Goal: Task Accomplishment & Management: Use online tool/utility

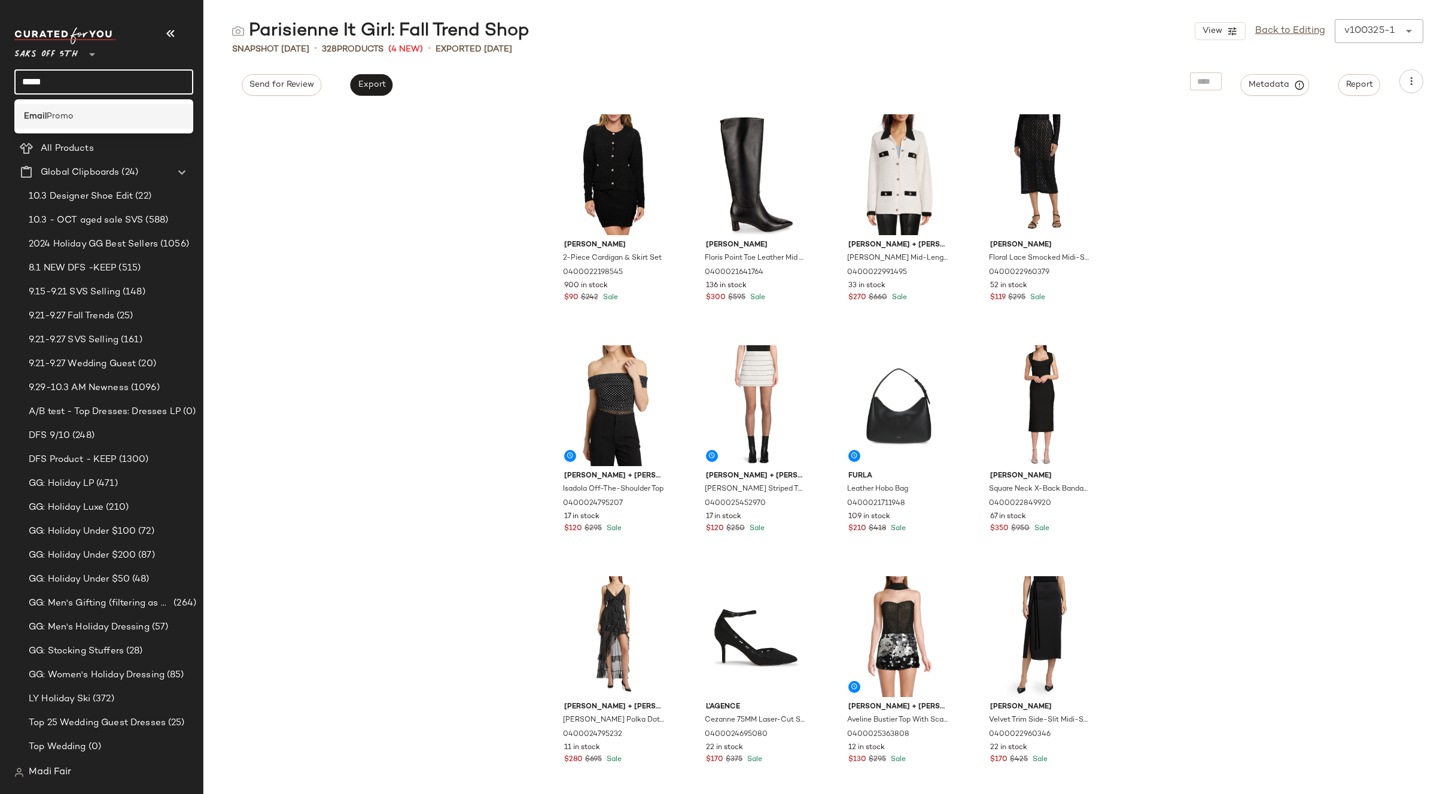
type input "*****"
click at [74, 117] on span "Promo" at bounding box center [60, 116] width 27 height 13
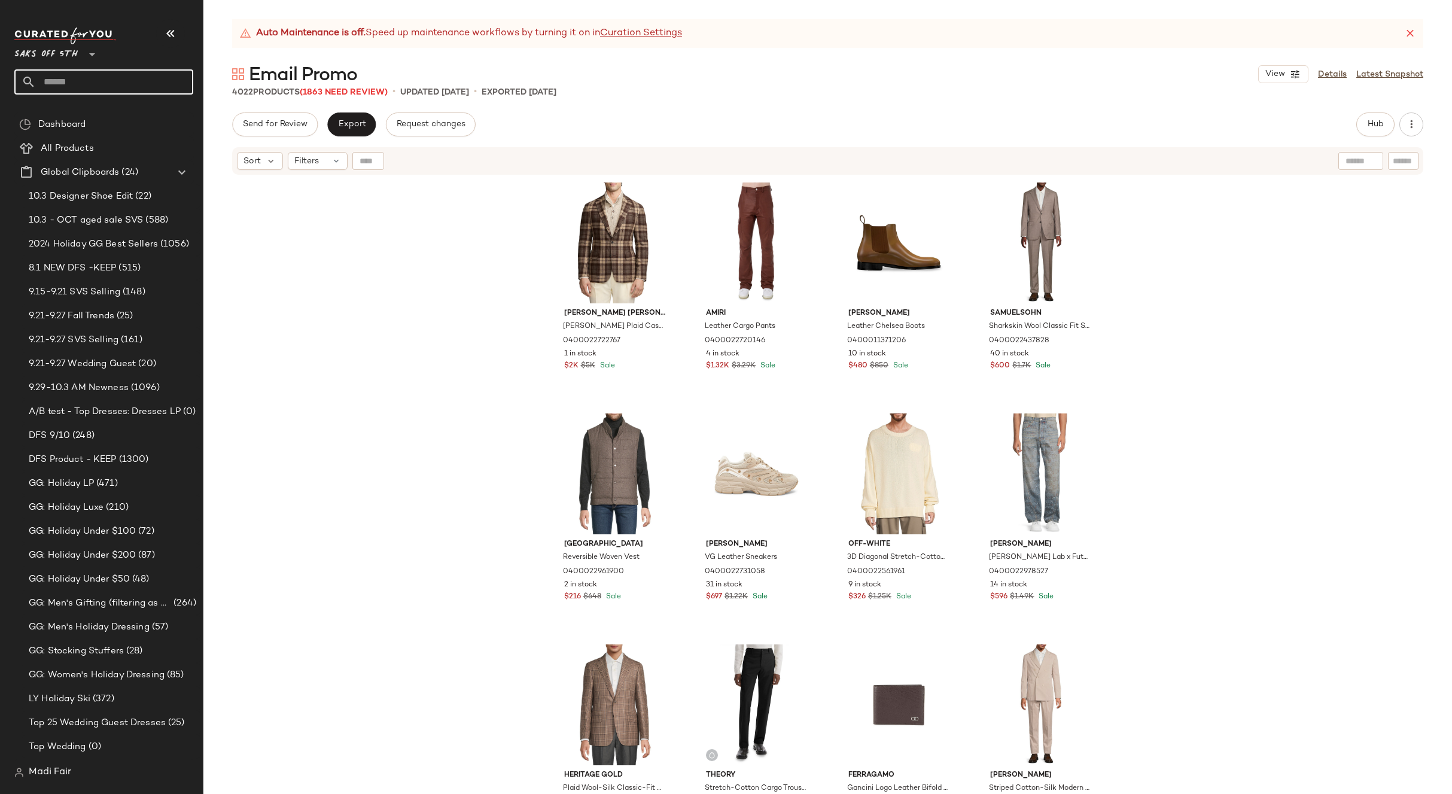
click at [90, 78] on input "text" at bounding box center [114, 81] width 157 height 25
type input "***"
click at [89, 108] on div "Opu lent Details: Fall Trend Shop" at bounding box center [103, 116] width 179 height 25
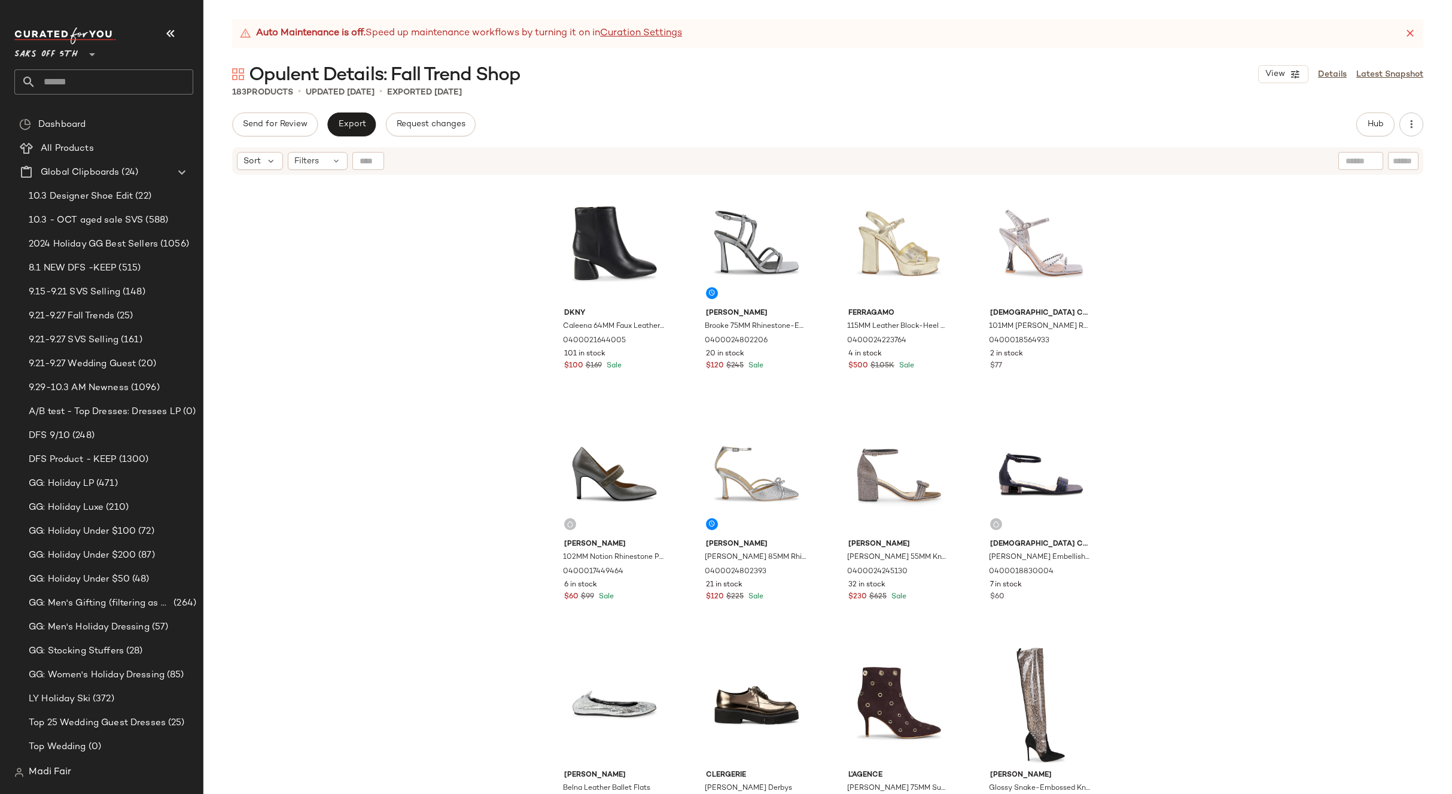
click at [84, 81] on input "text" at bounding box center [114, 81] width 157 height 25
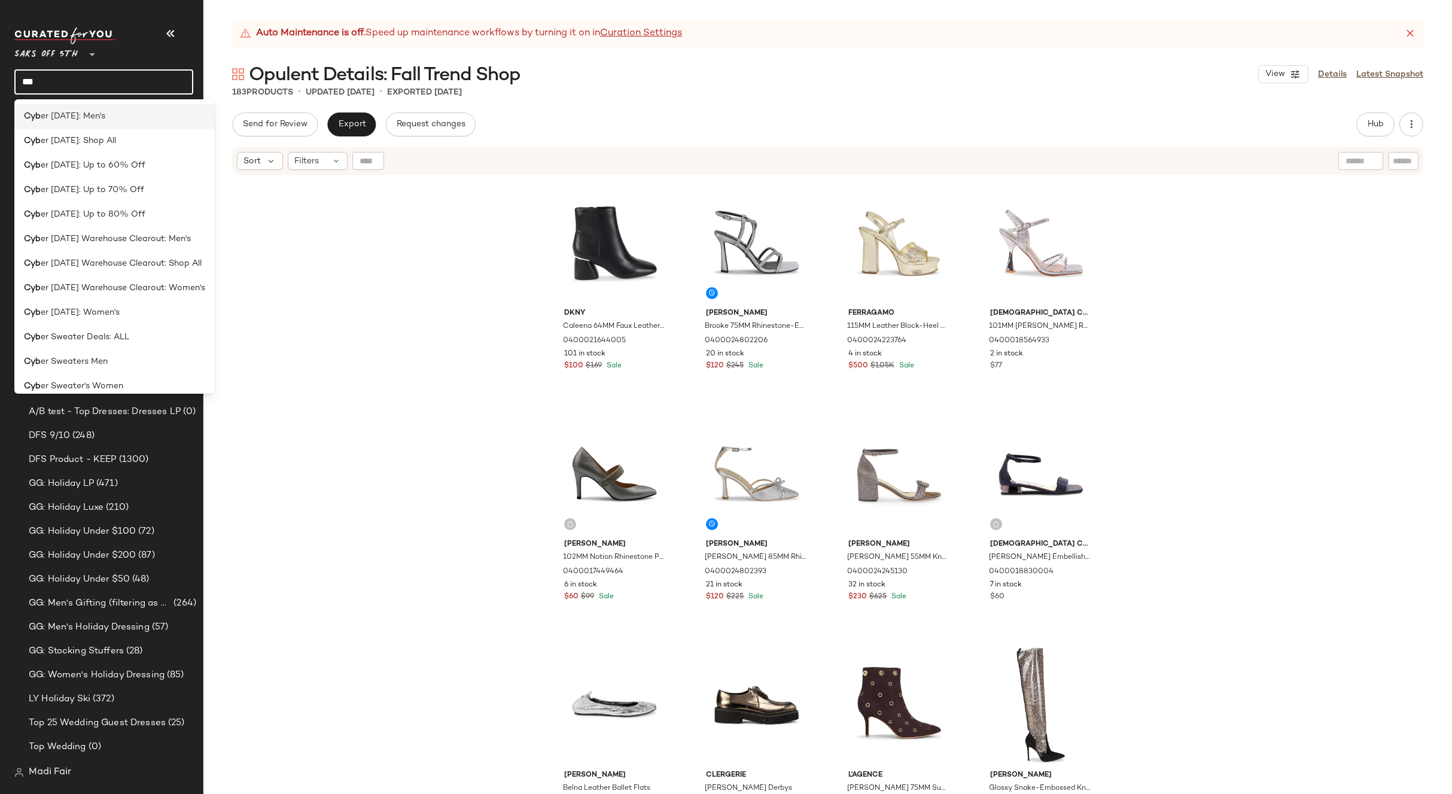
type input "***"
click at [95, 115] on span "er [DATE]: Men's" at bounding box center [73, 116] width 65 height 13
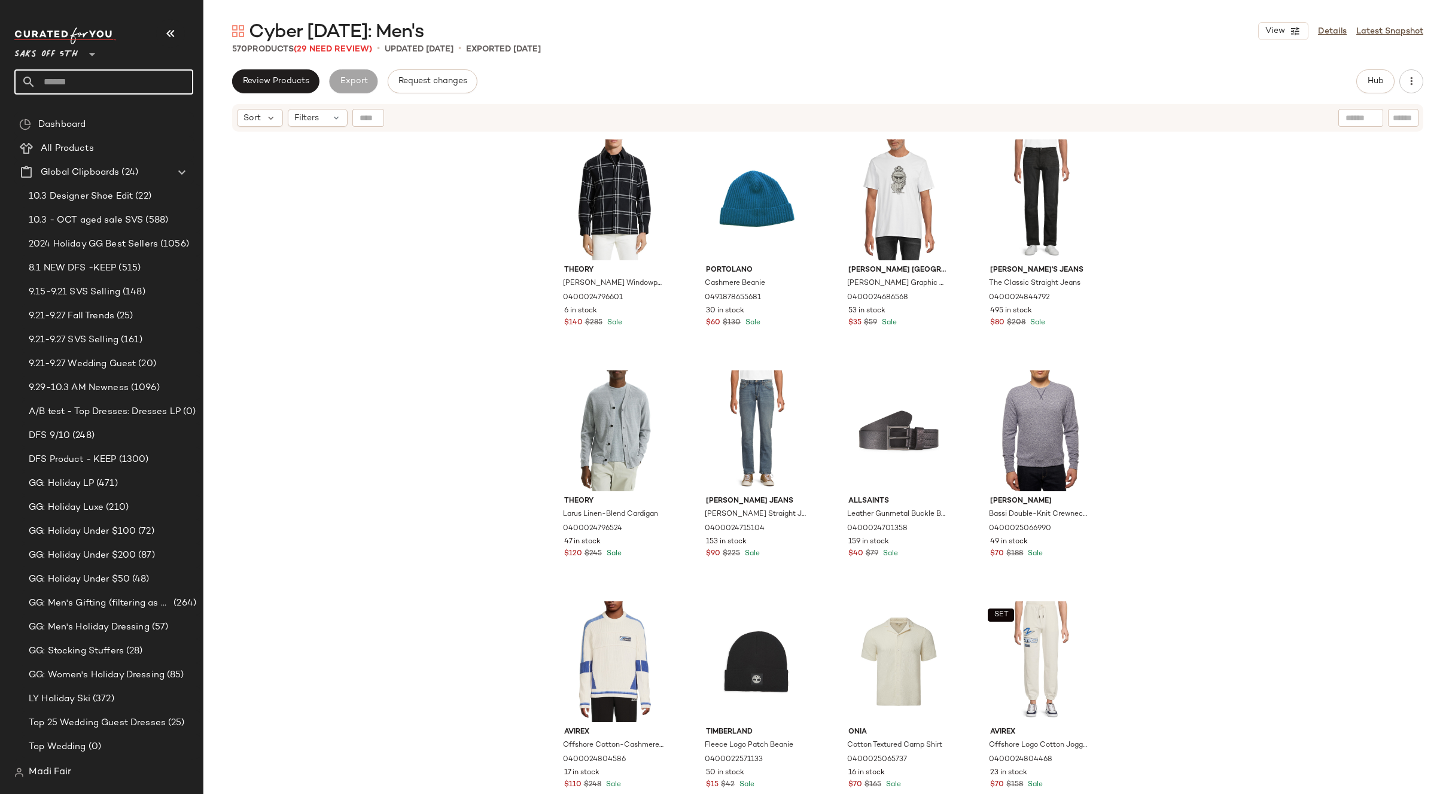
click at [88, 76] on input "text" at bounding box center [114, 81] width 157 height 25
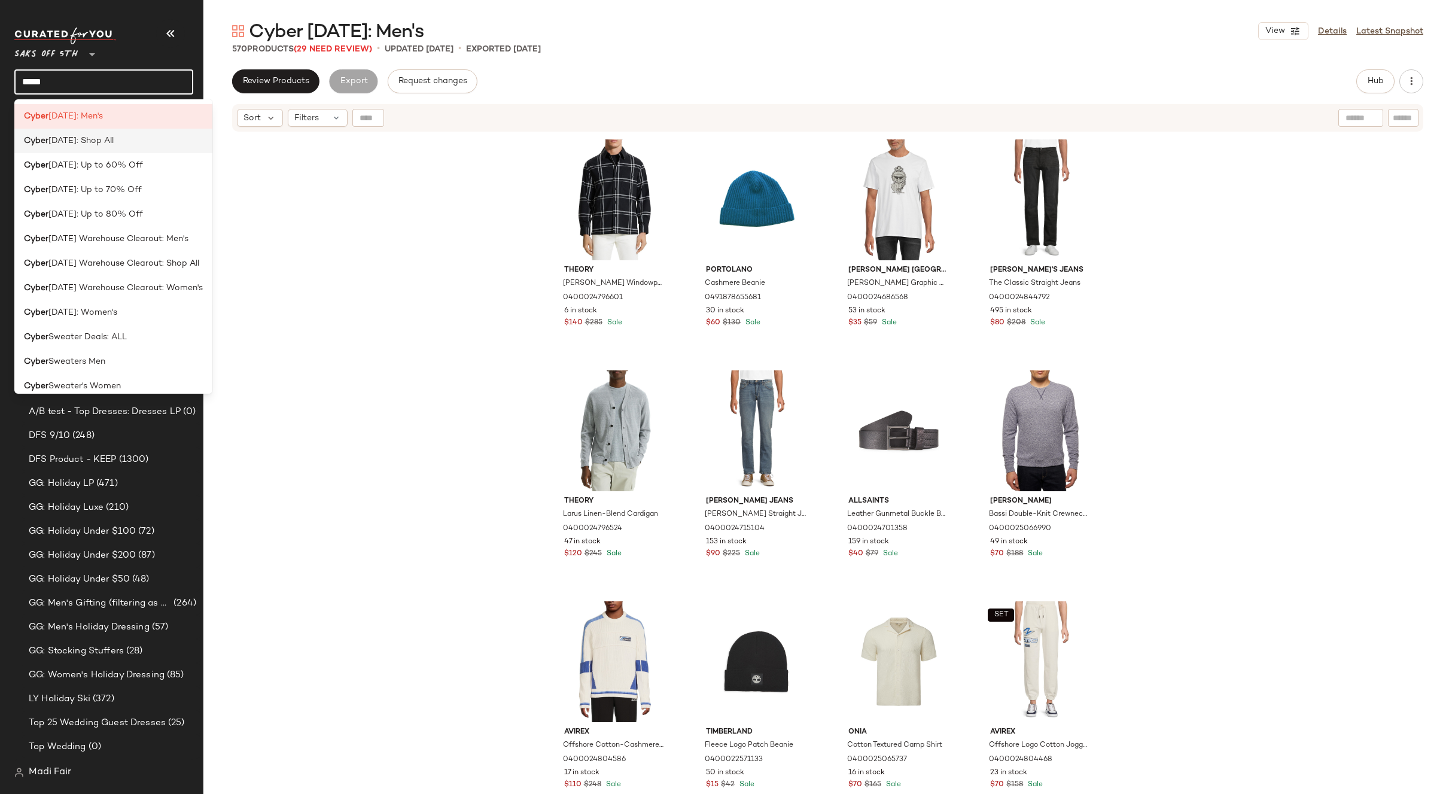
type input "*****"
click at [107, 137] on span "[DATE]: Shop All" at bounding box center [80, 141] width 65 height 13
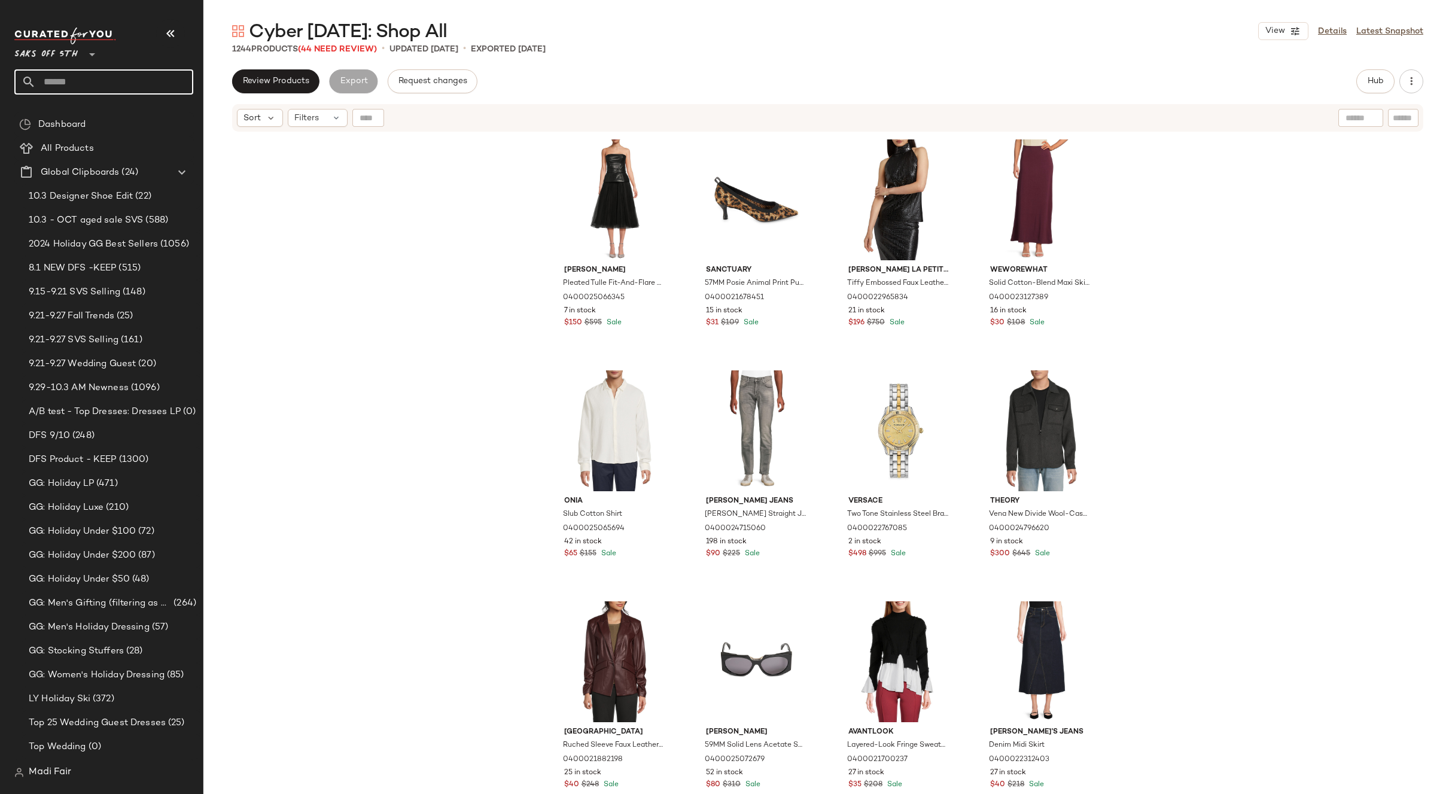
click at [84, 81] on input "text" at bounding box center [114, 81] width 157 height 25
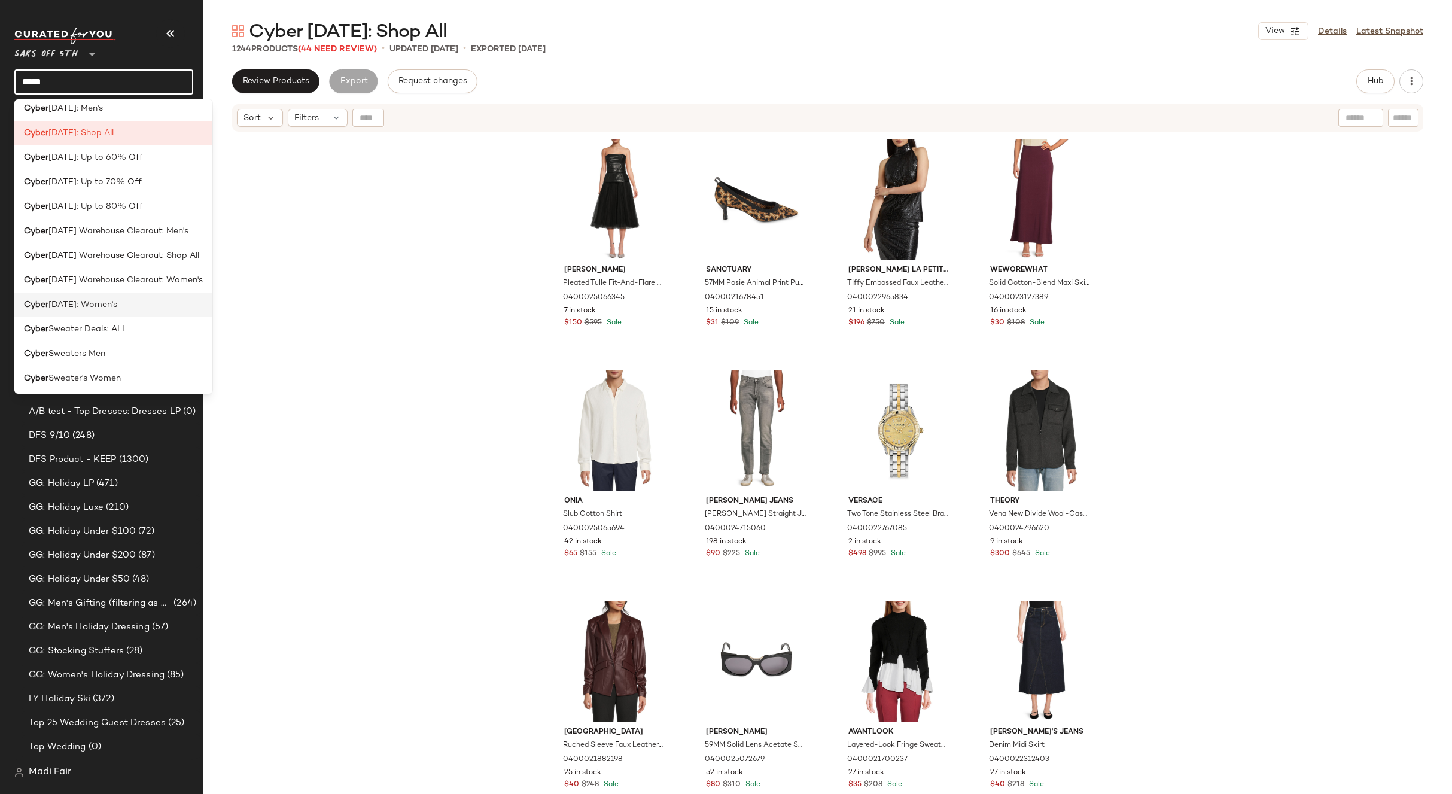
scroll to position [10, 0]
type input "*****"
click at [140, 305] on div "Cyber [DATE]: Women's" at bounding box center [113, 303] width 179 height 13
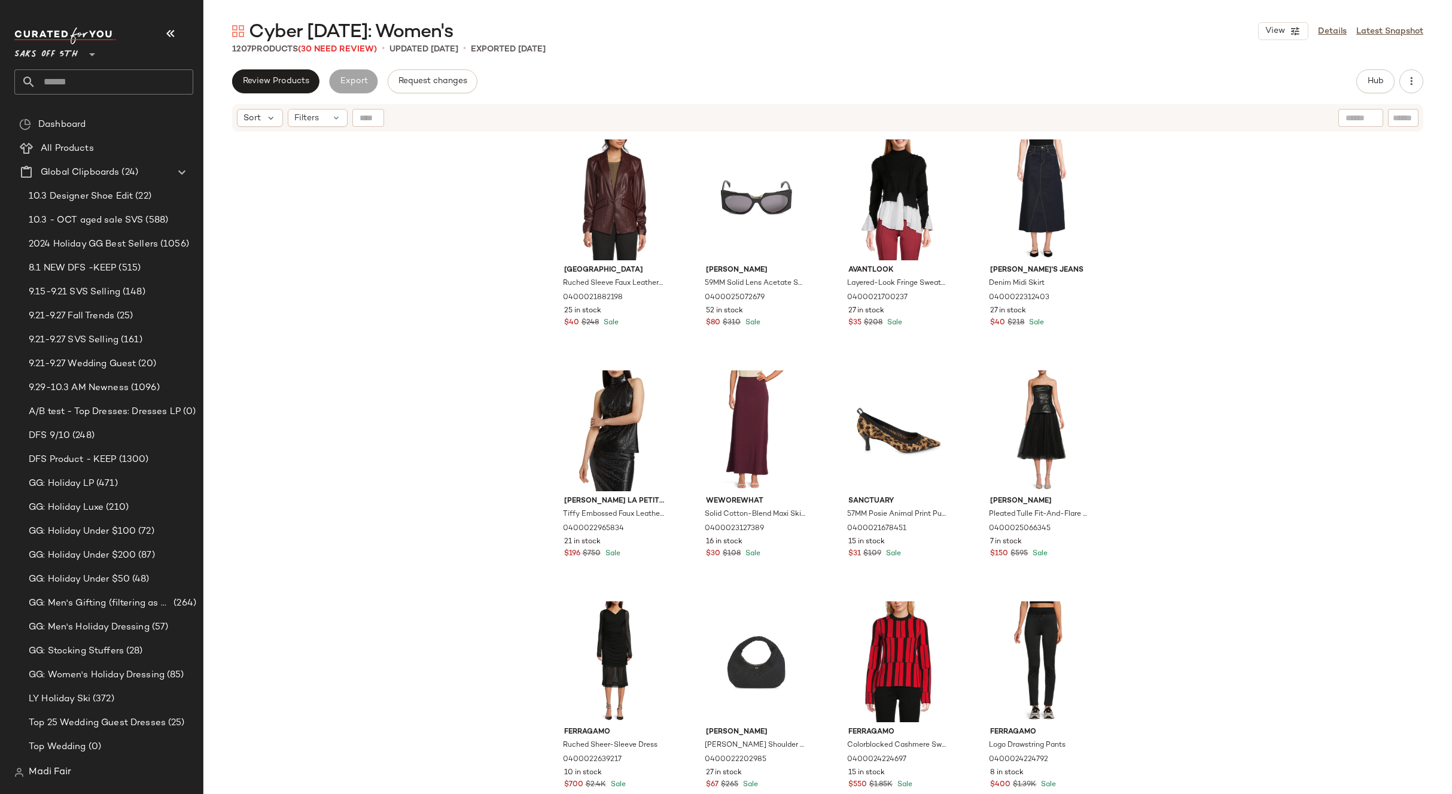
click at [76, 83] on input "text" at bounding box center [114, 81] width 157 height 25
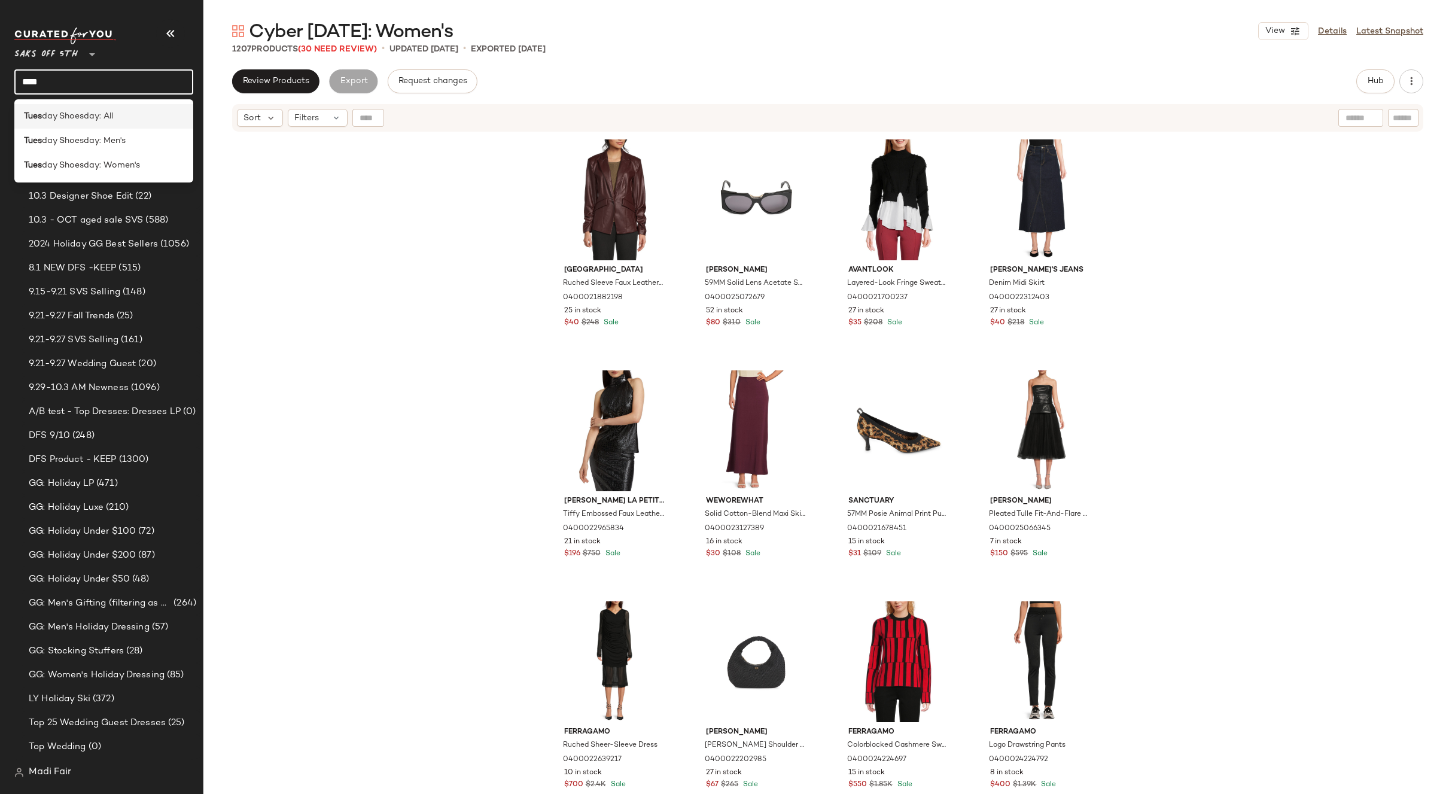
type input "****"
click at [65, 113] on span "day Shoesday: All" at bounding box center [77, 116] width 71 height 13
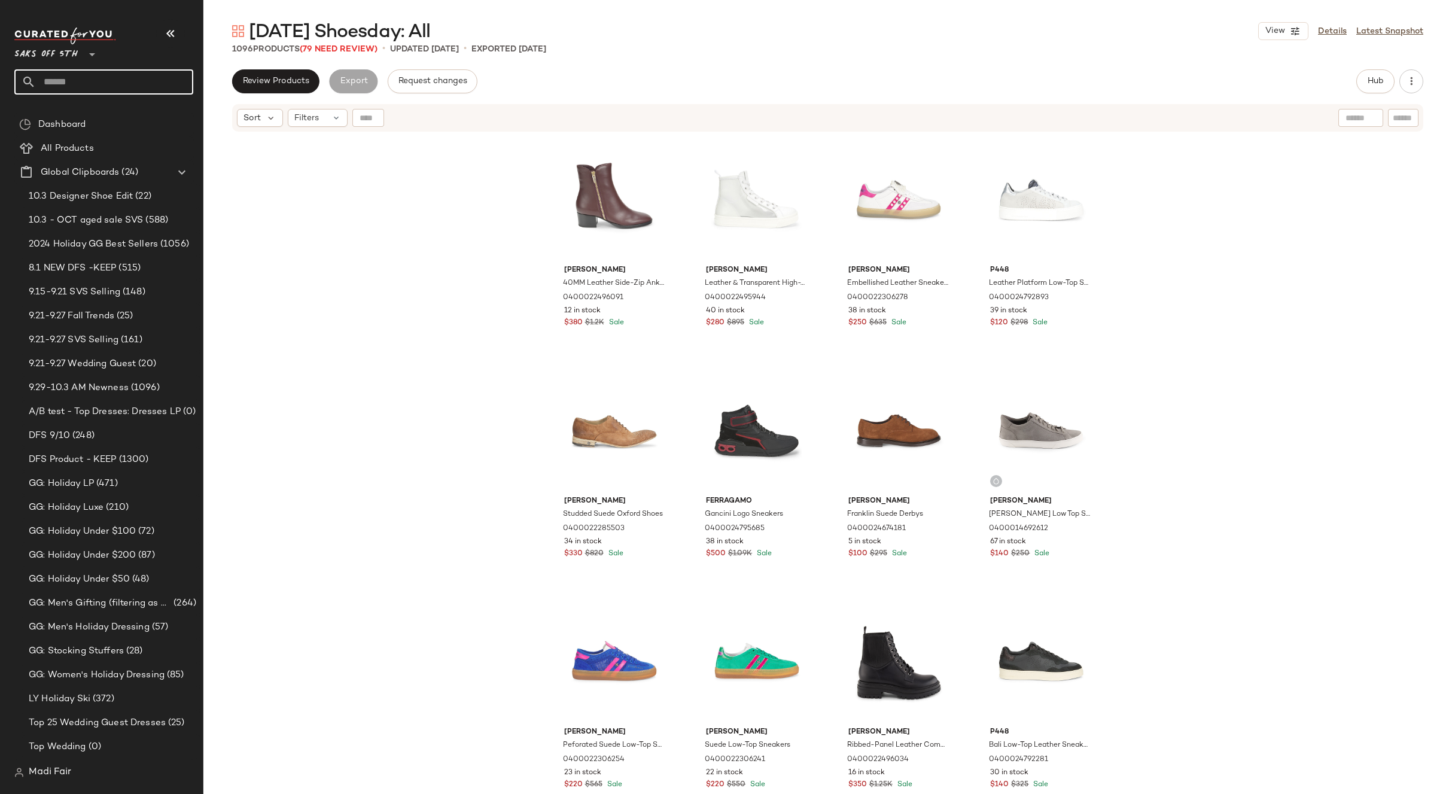
click at [107, 78] on input "text" at bounding box center [114, 81] width 157 height 25
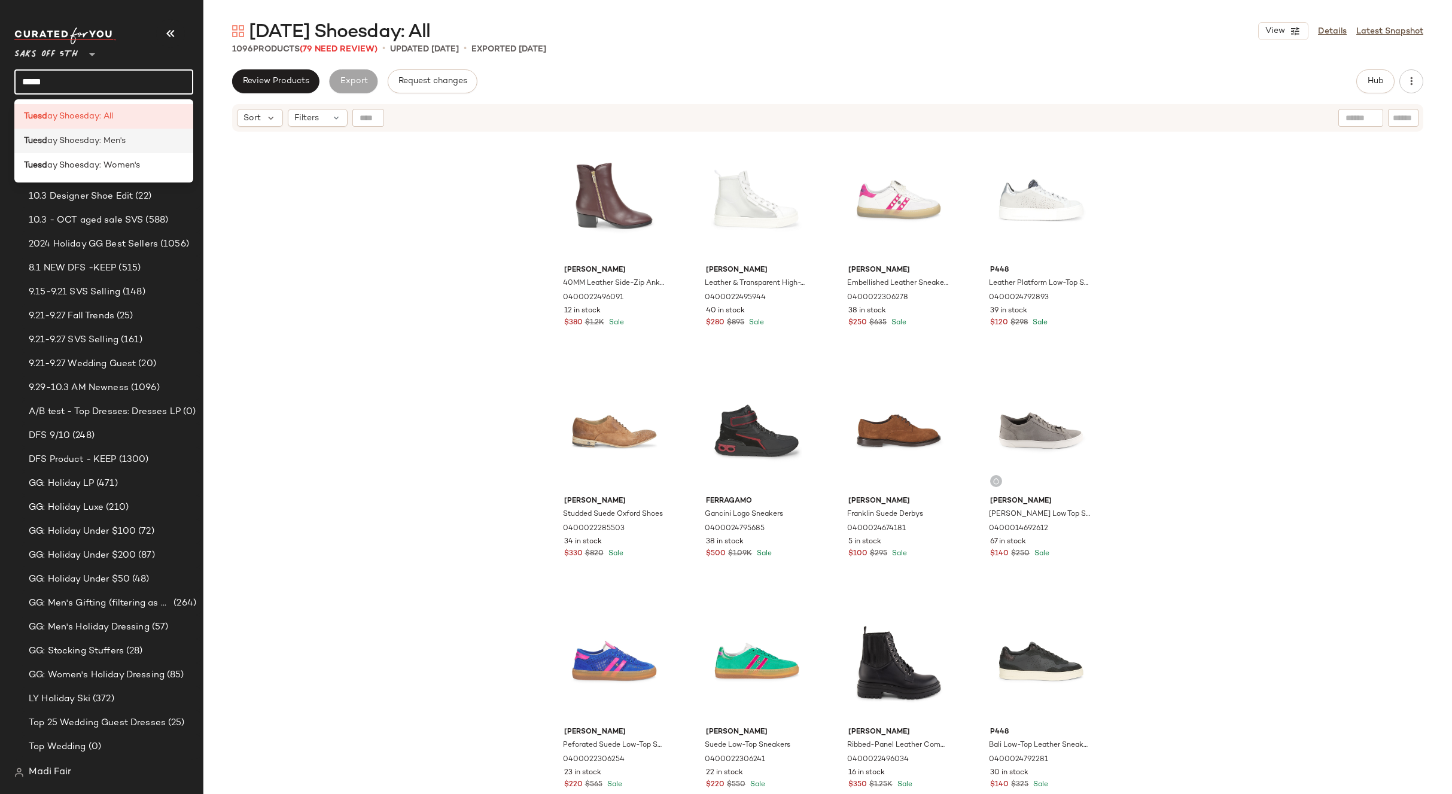
type input "*****"
click at [89, 139] on span "ay Shoesday: Men's" at bounding box center [86, 141] width 78 height 13
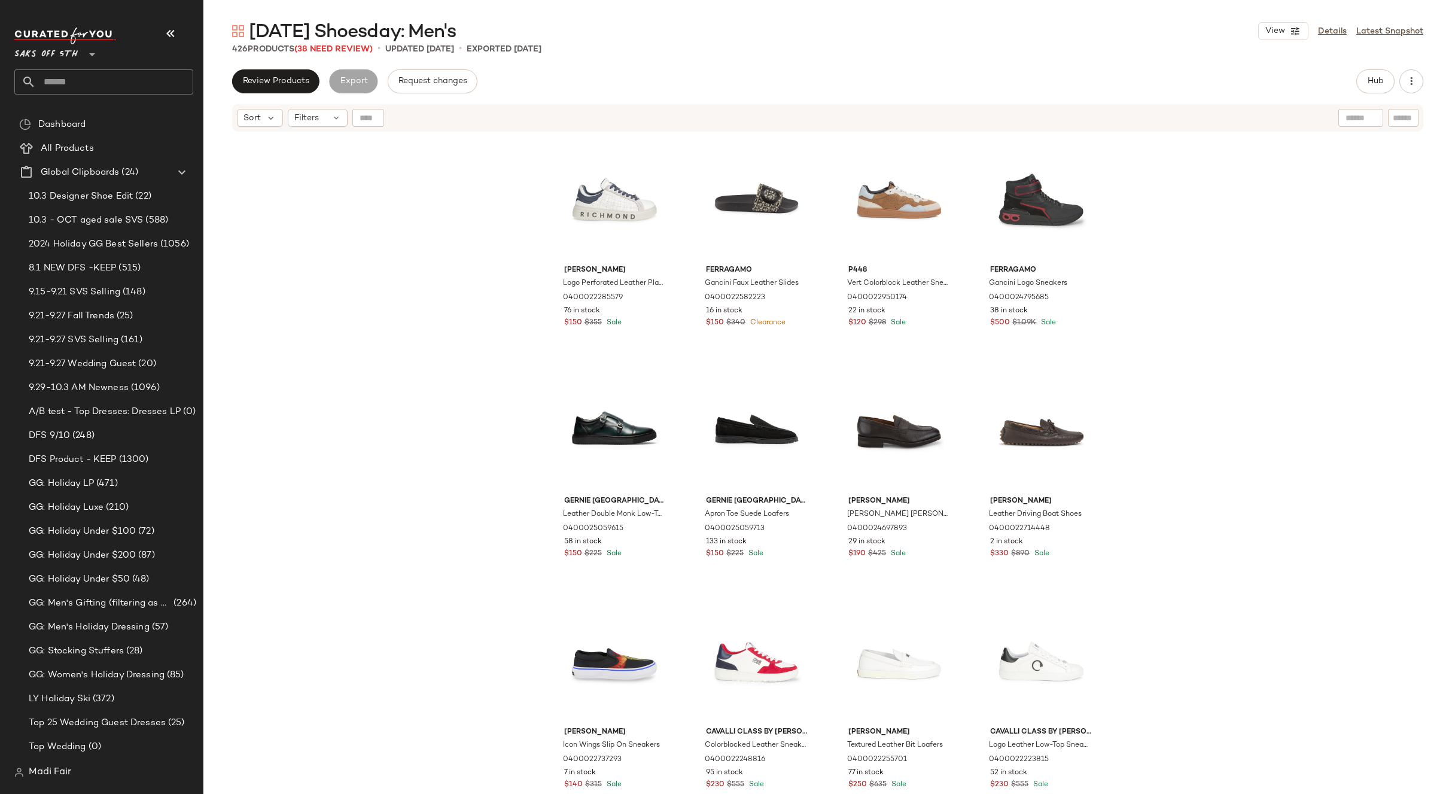
click at [89, 79] on input "text" at bounding box center [114, 81] width 157 height 25
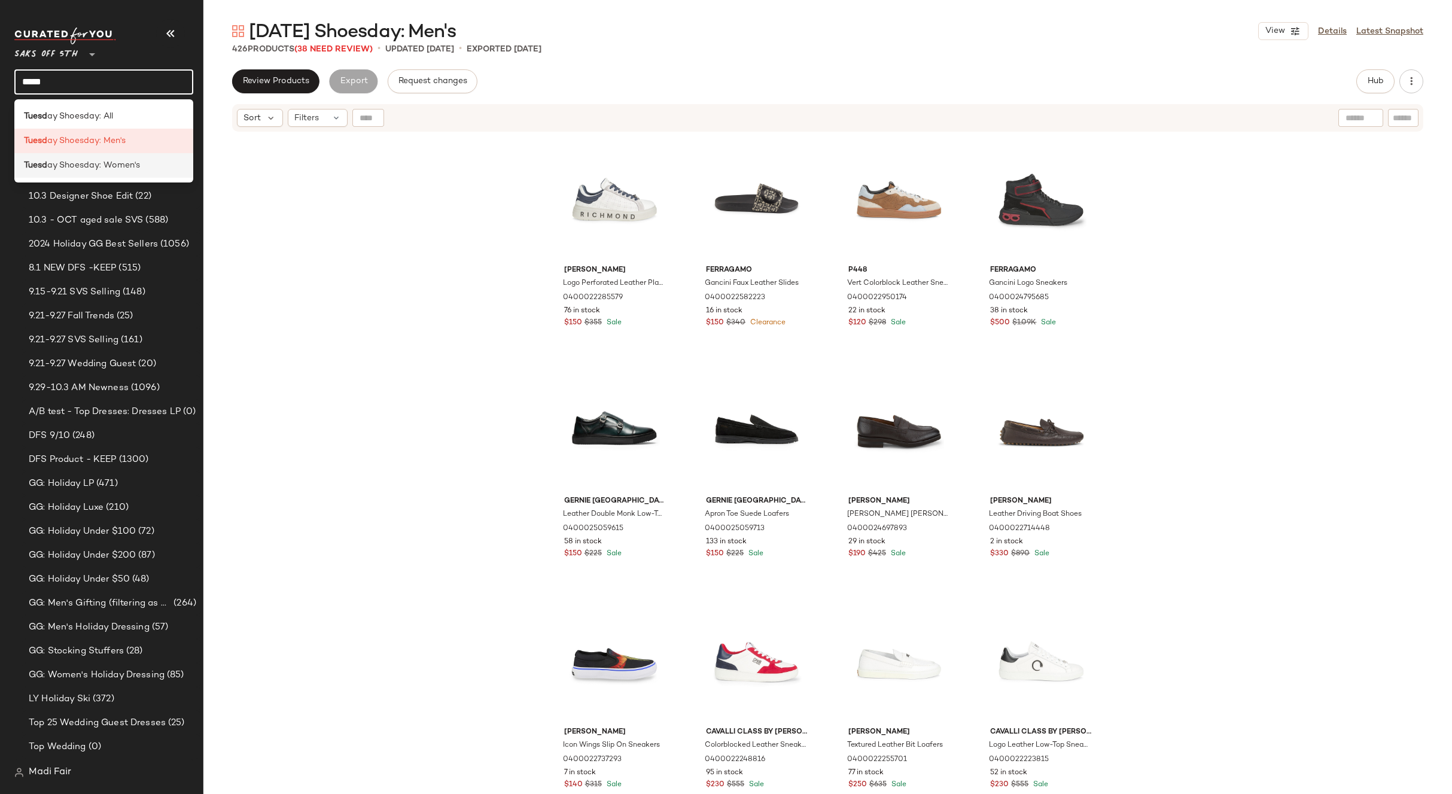
type input "*****"
click at [103, 164] on span "ay Shoesday: Women's" at bounding box center [93, 165] width 93 height 13
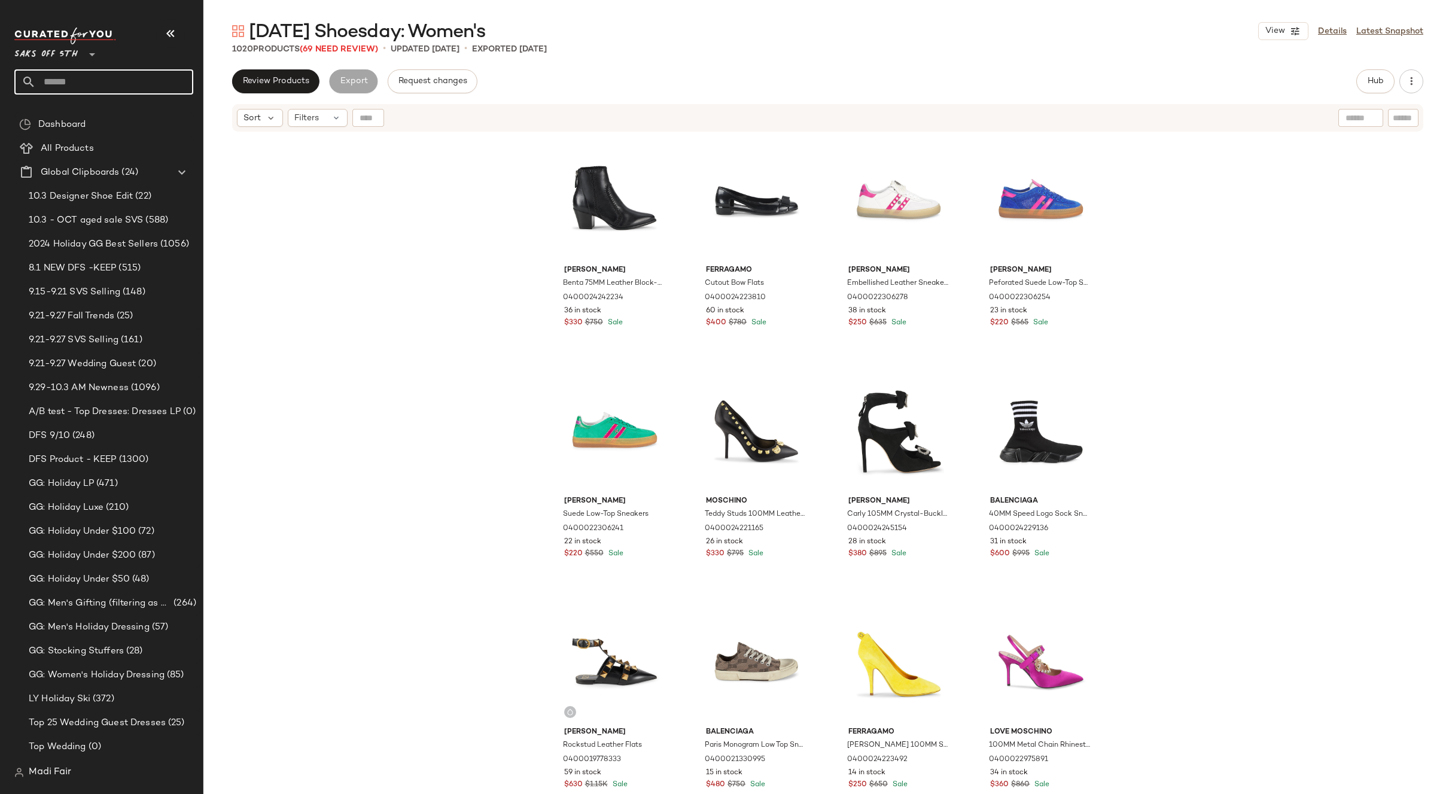
click at [93, 84] on input "text" at bounding box center [114, 81] width 157 height 25
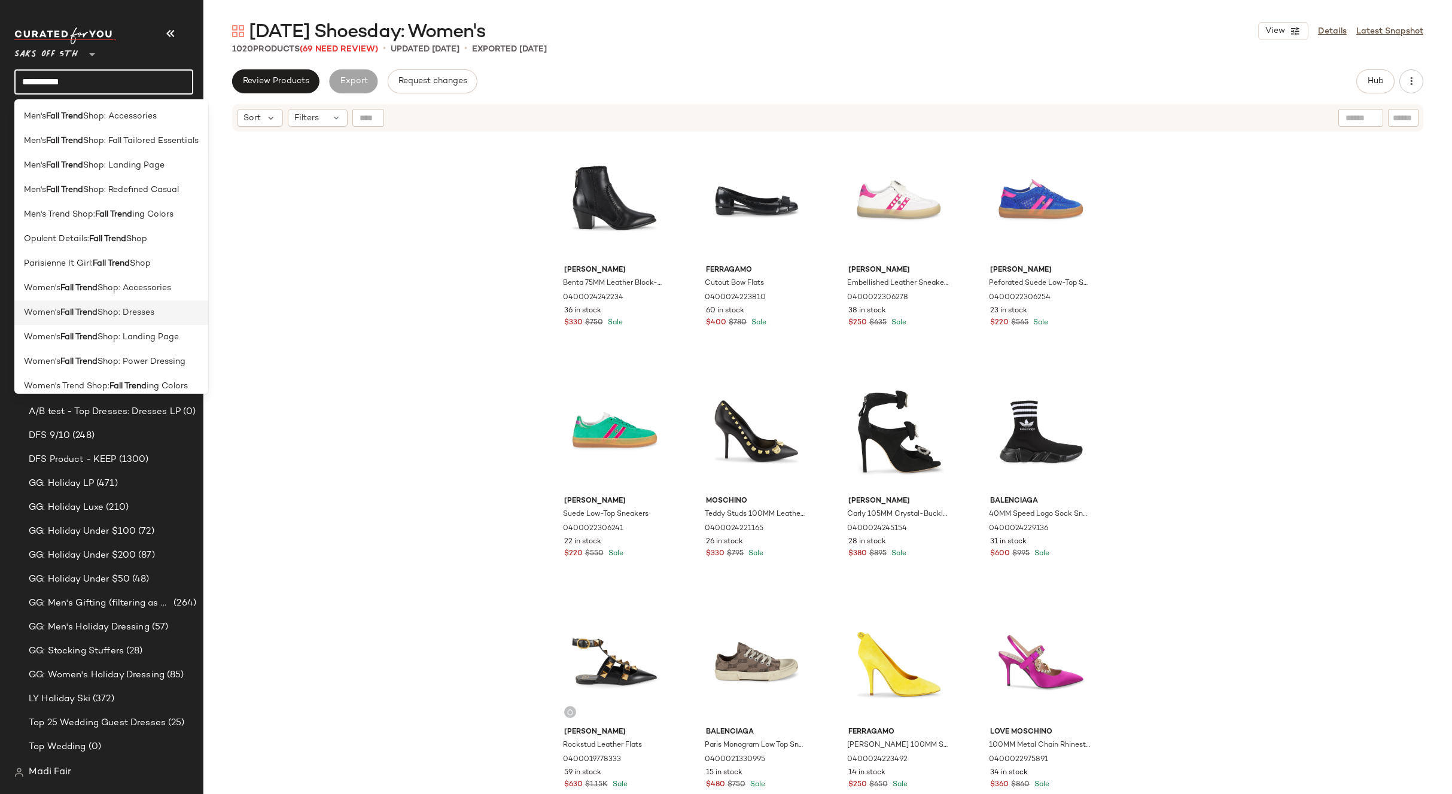
scroll to position [132, 0]
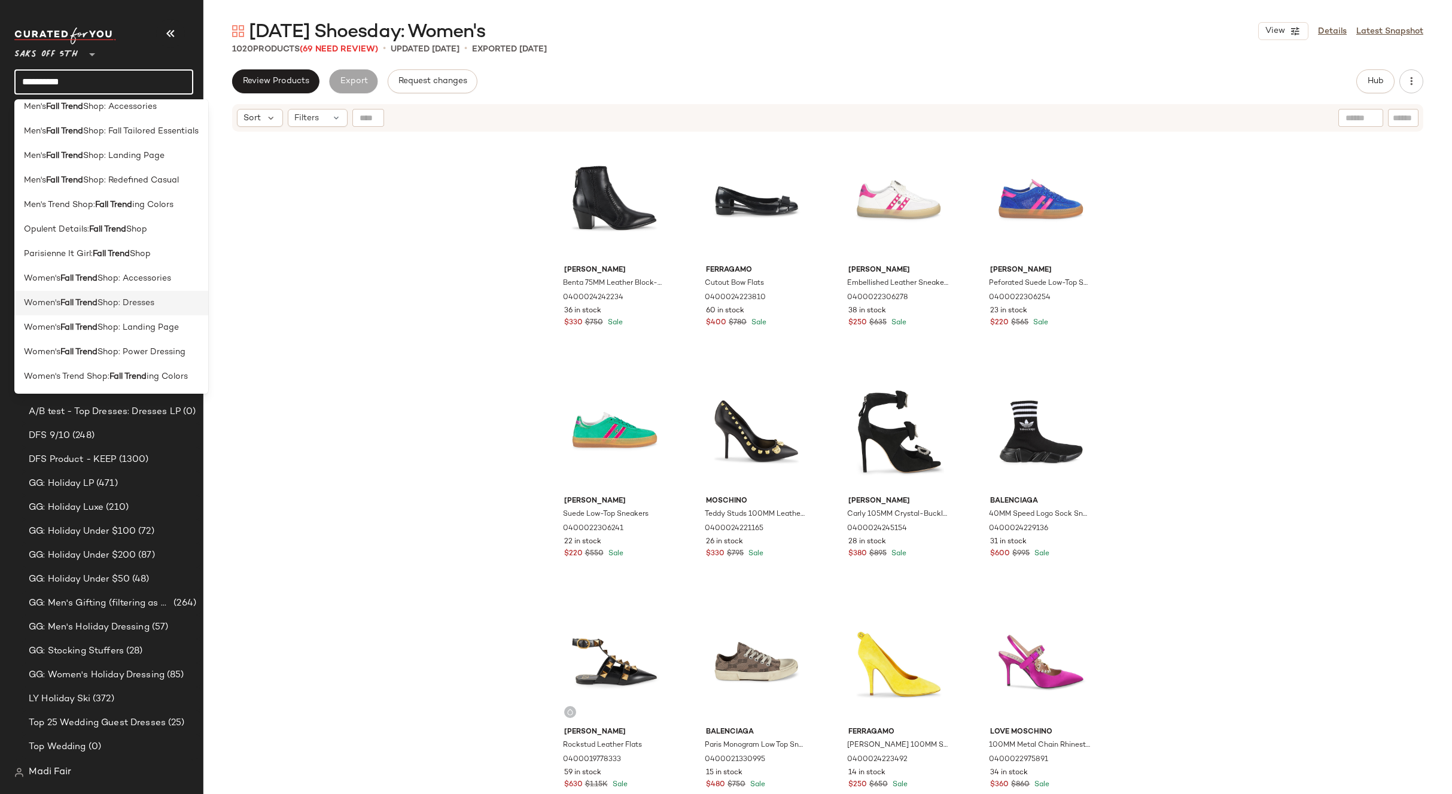
type input "**********"
click at [154, 299] on span "Shop: Dresses" at bounding box center [126, 303] width 57 height 13
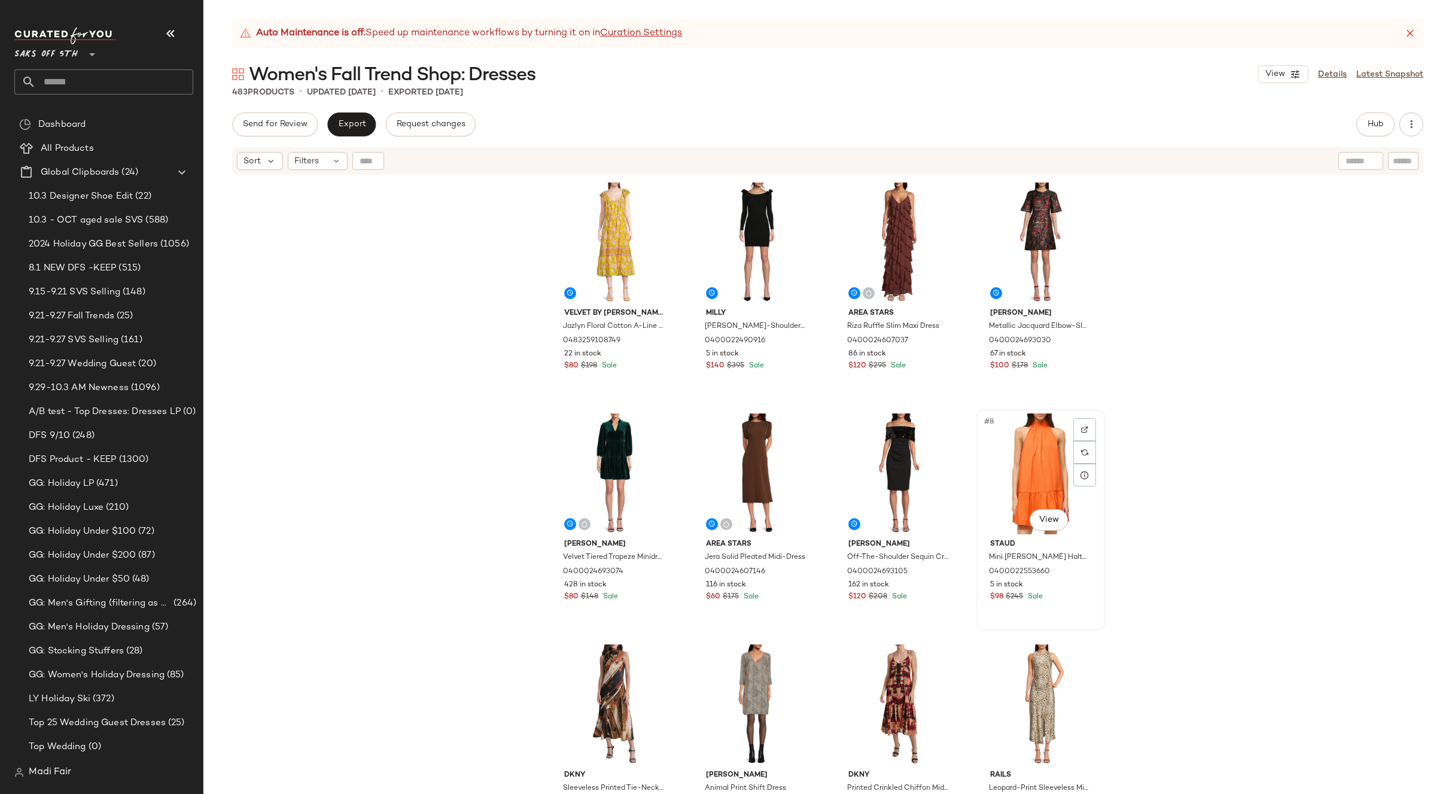
click at [1013, 461] on div "#8 View" at bounding box center [1041, 474] width 120 height 121
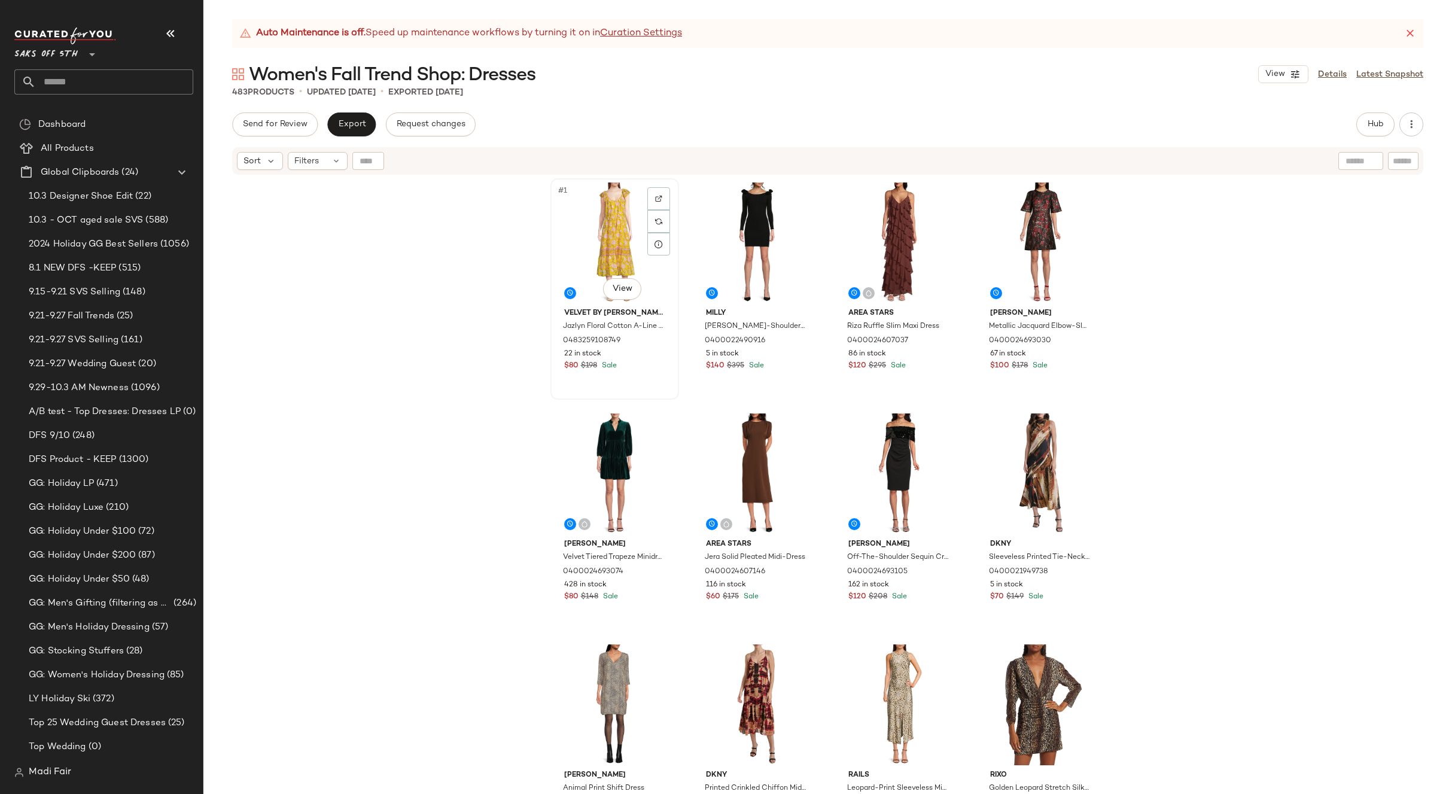
click at [592, 245] on div "#1 View" at bounding box center [615, 243] width 120 height 121
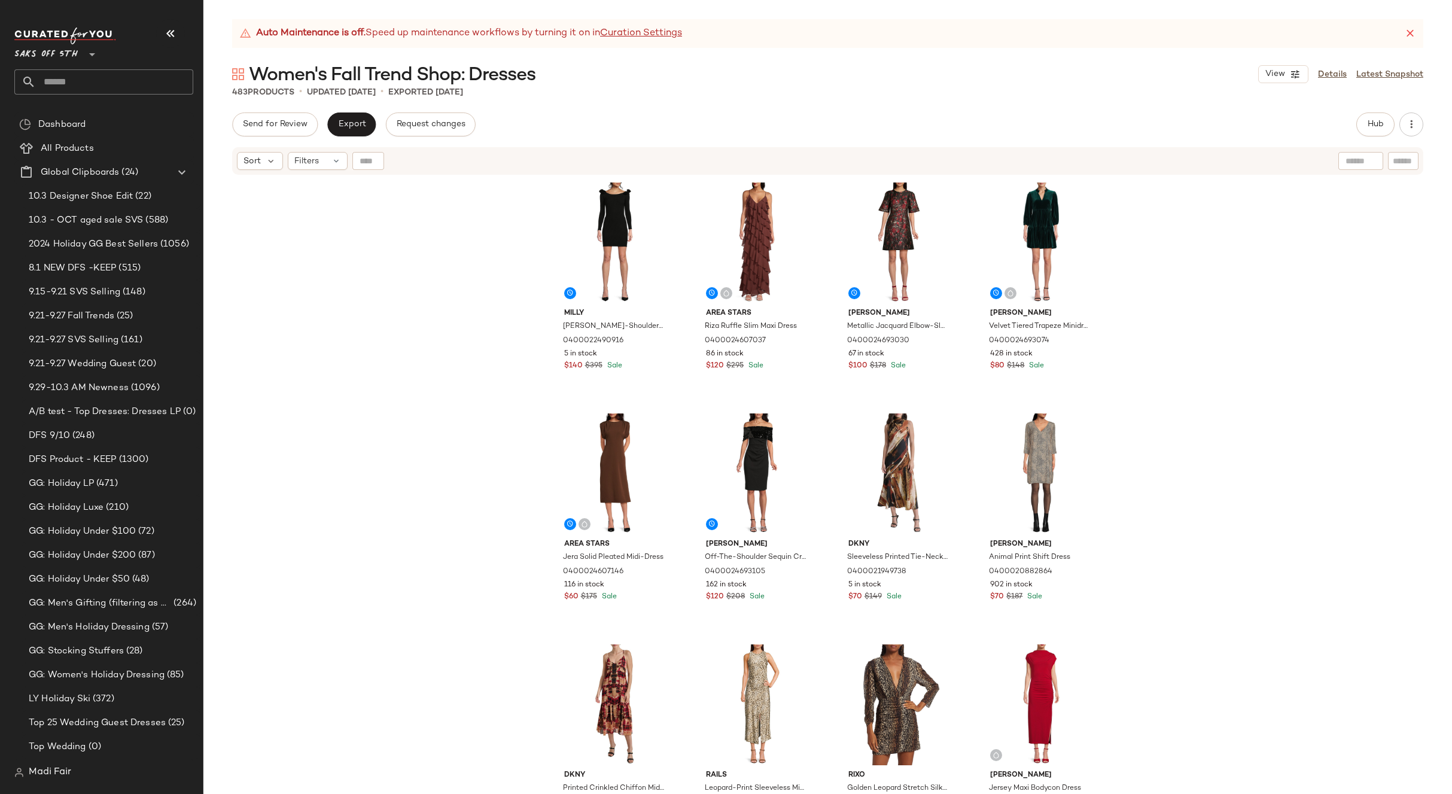
click at [1197, 488] on div "Milly Kara Bow-Shoulder Knit Minidress 0400022490916 5 in stock $140 $395 Sale …" at bounding box center [827, 500] width 1249 height 648
click at [351, 117] on button "Export" at bounding box center [351, 125] width 48 height 24
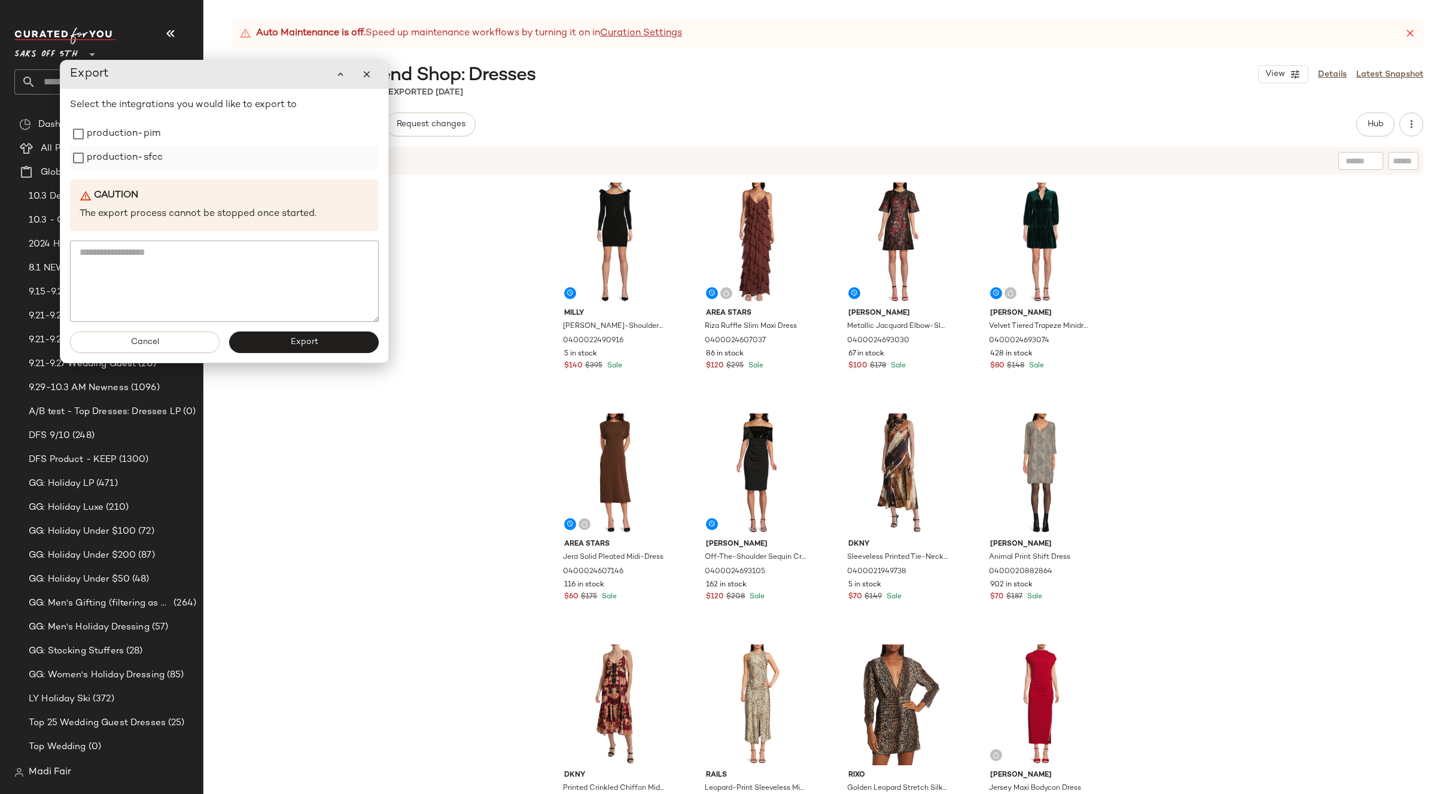
click at [165, 147] on div "production-sfcc" at bounding box center [224, 158] width 309 height 24
click at [149, 133] on label "production-pim" at bounding box center [124, 134] width 74 height 24
click at [144, 152] on label "production-sfcc" at bounding box center [125, 158] width 76 height 24
click at [275, 346] on button "Export" at bounding box center [304, 343] width 150 height 22
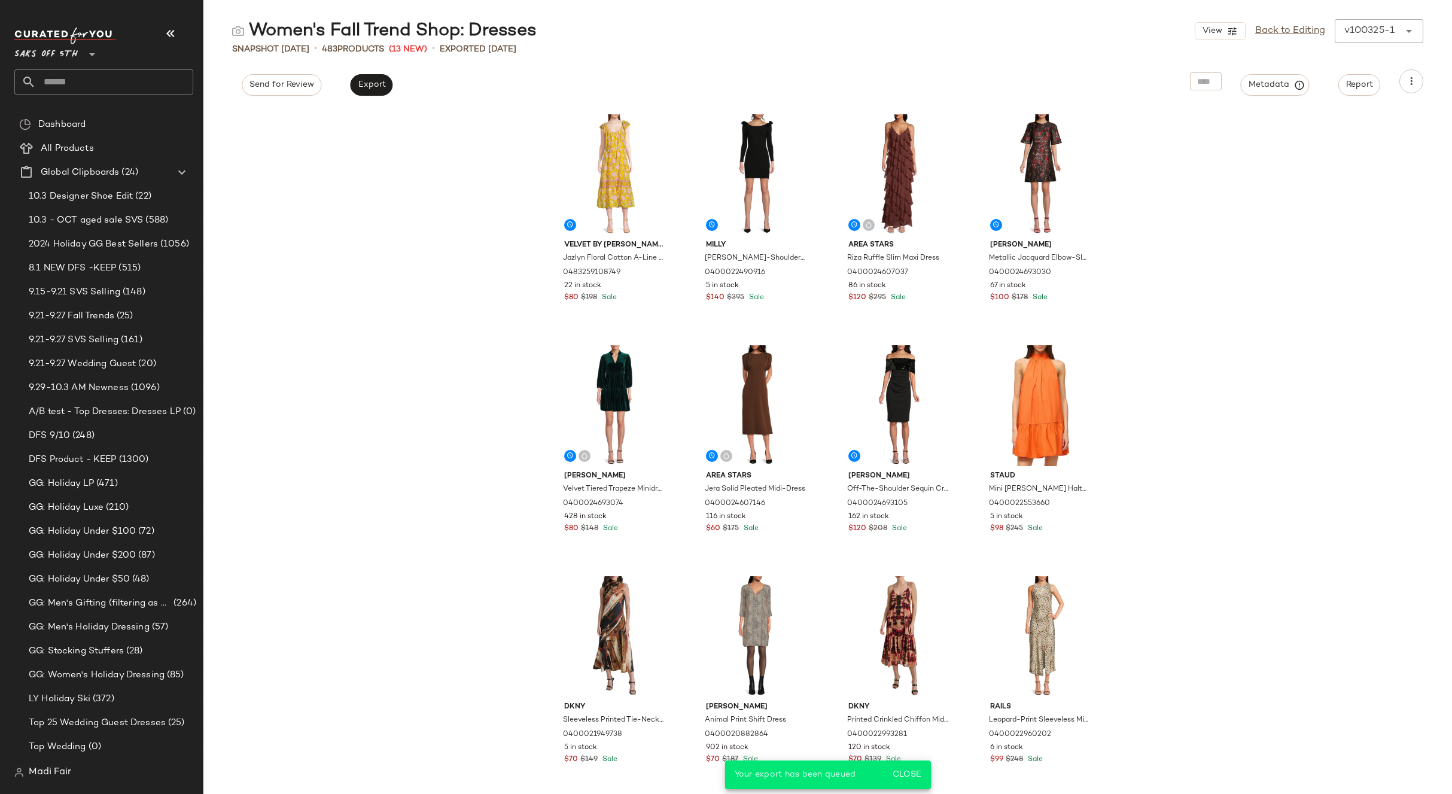
drag, startPoint x: 1287, startPoint y: 33, endPoint x: 1245, endPoint y: 30, distance: 42.6
click at [1287, 33] on link "Back to Editing" at bounding box center [1291, 31] width 70 height 14
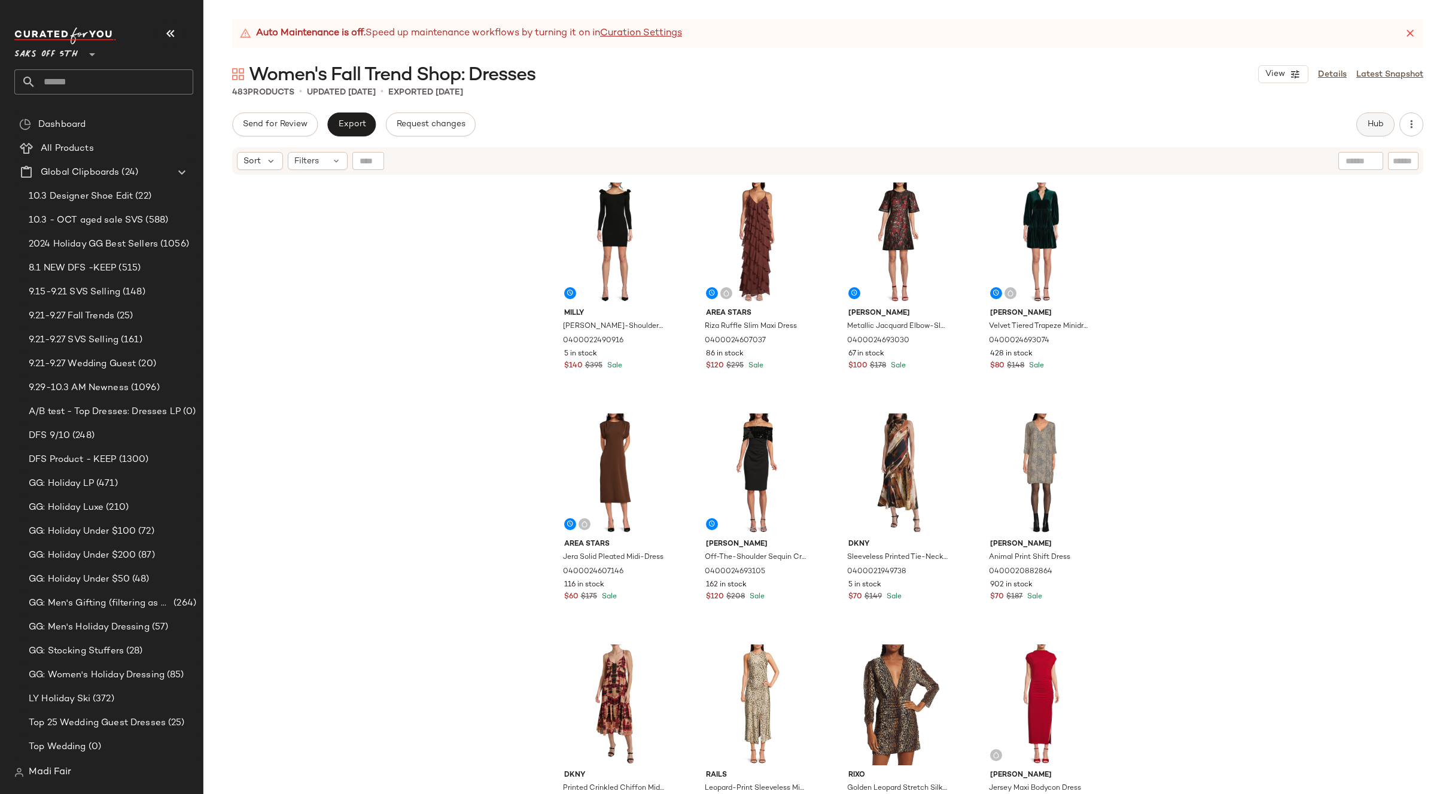
click at [1369, 131] on button "Hub" at bounding box center [1376, 125] width 38 height 24
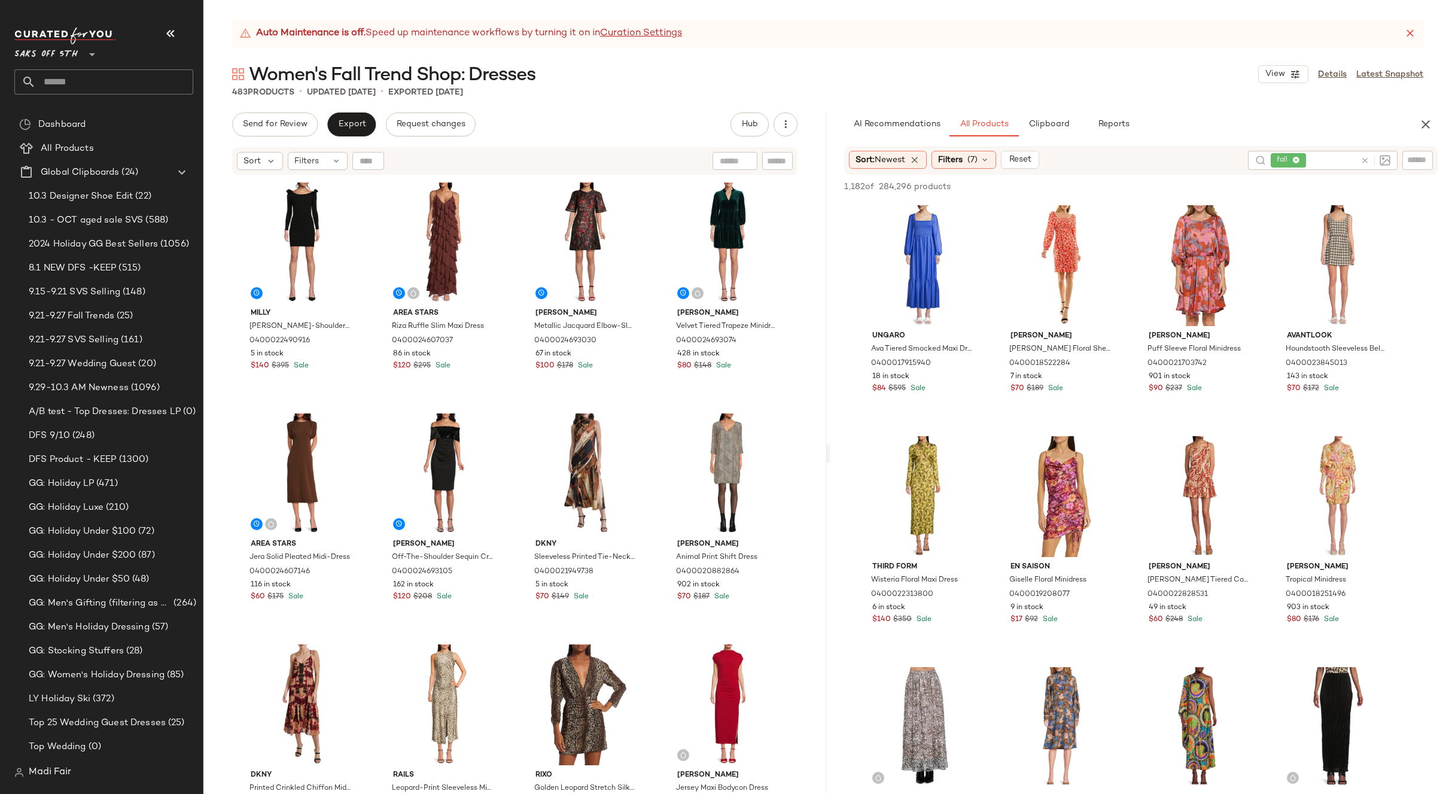
click at [1328, 159] on input "text" at bounding box center [1332, 160] width 47 height 13
click at [971, 159] on span "(7)" at bounding box center [973, 160] width 10 height 13
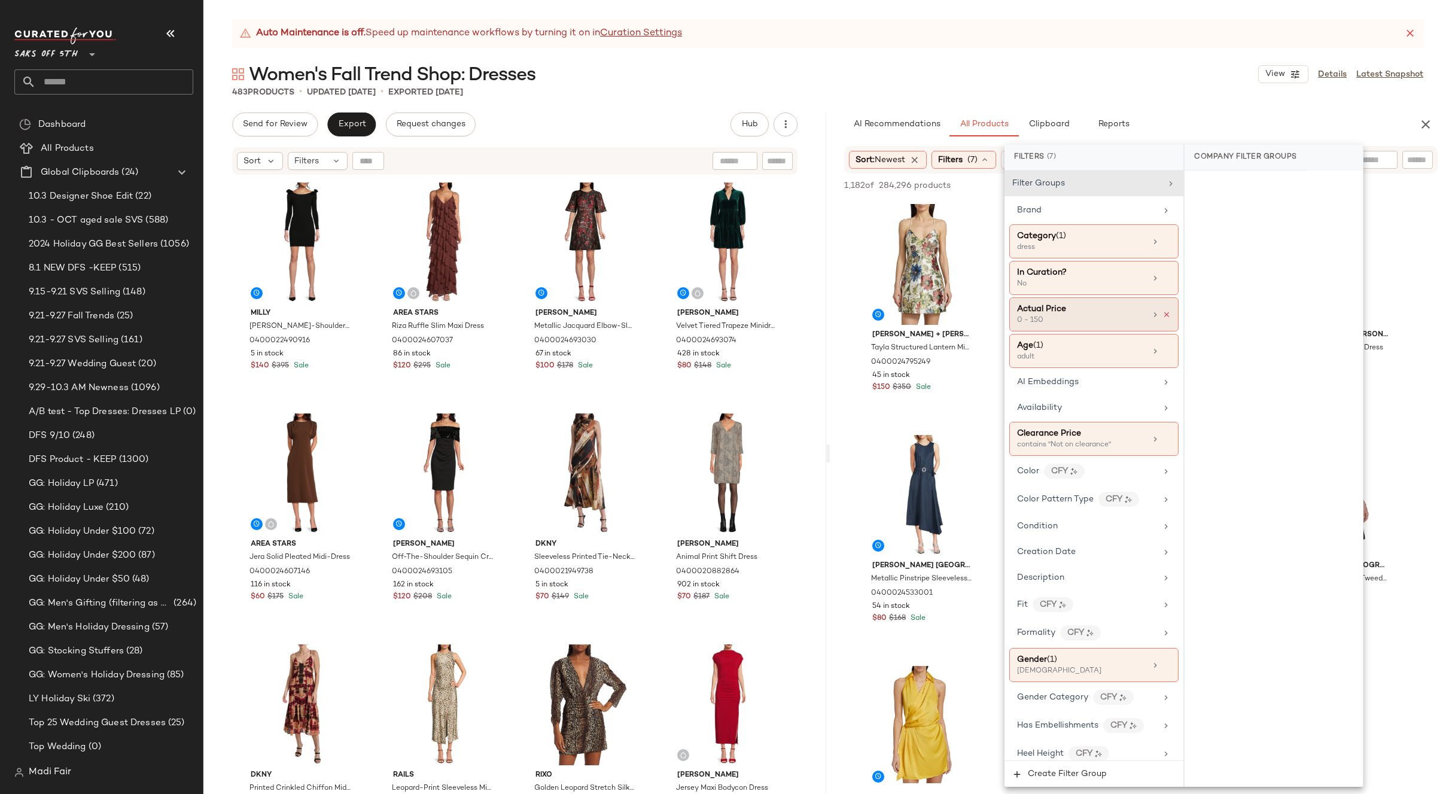
click at [1163, 315] on icon at bounding box center [1167, 315] width 8 height 8
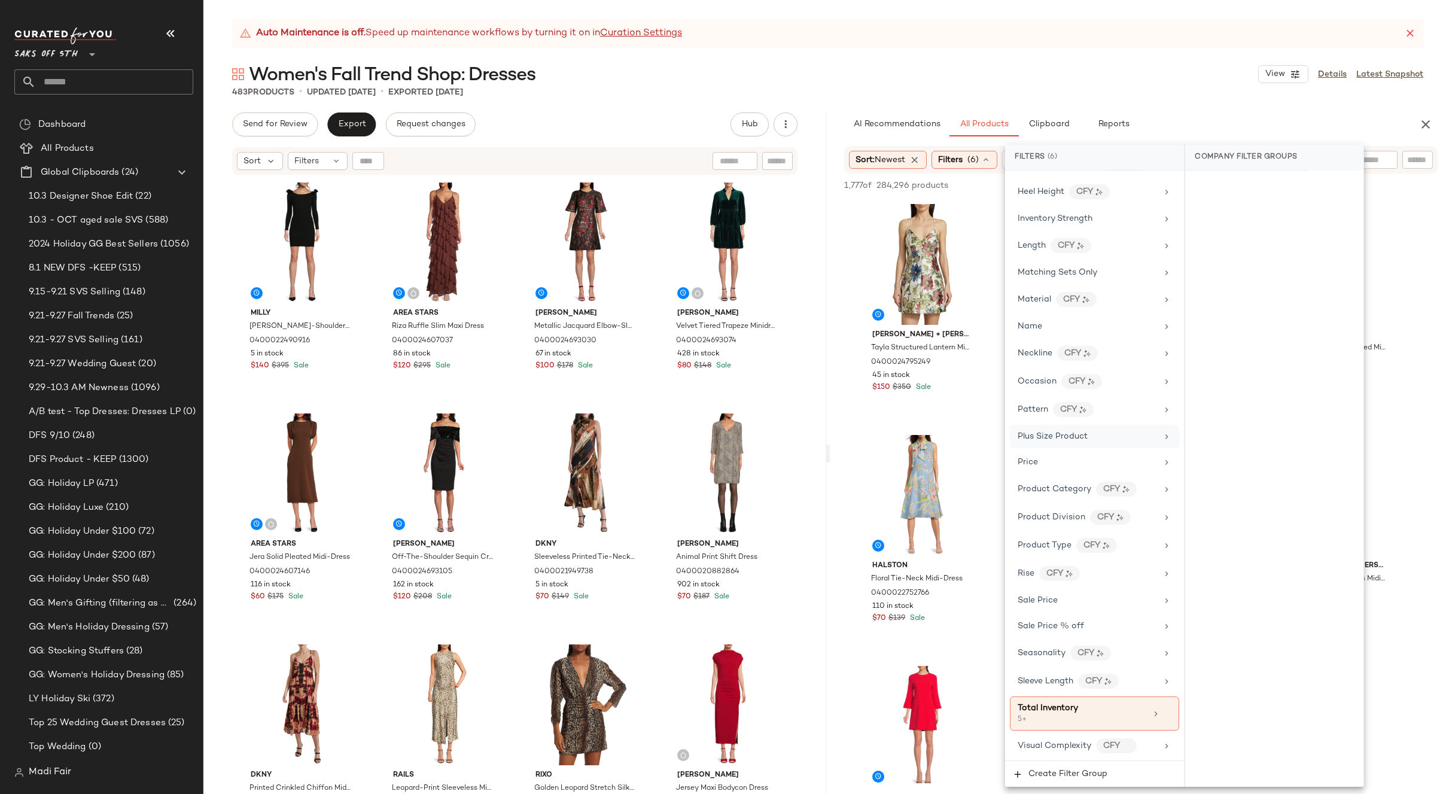
scroll to position [552, 0]
click at [1050, 74] on div "Women's Fall Trend Shop: Dresses View Details Latest Snapshot" at bounding box center [827, 74] width 1249 height 24
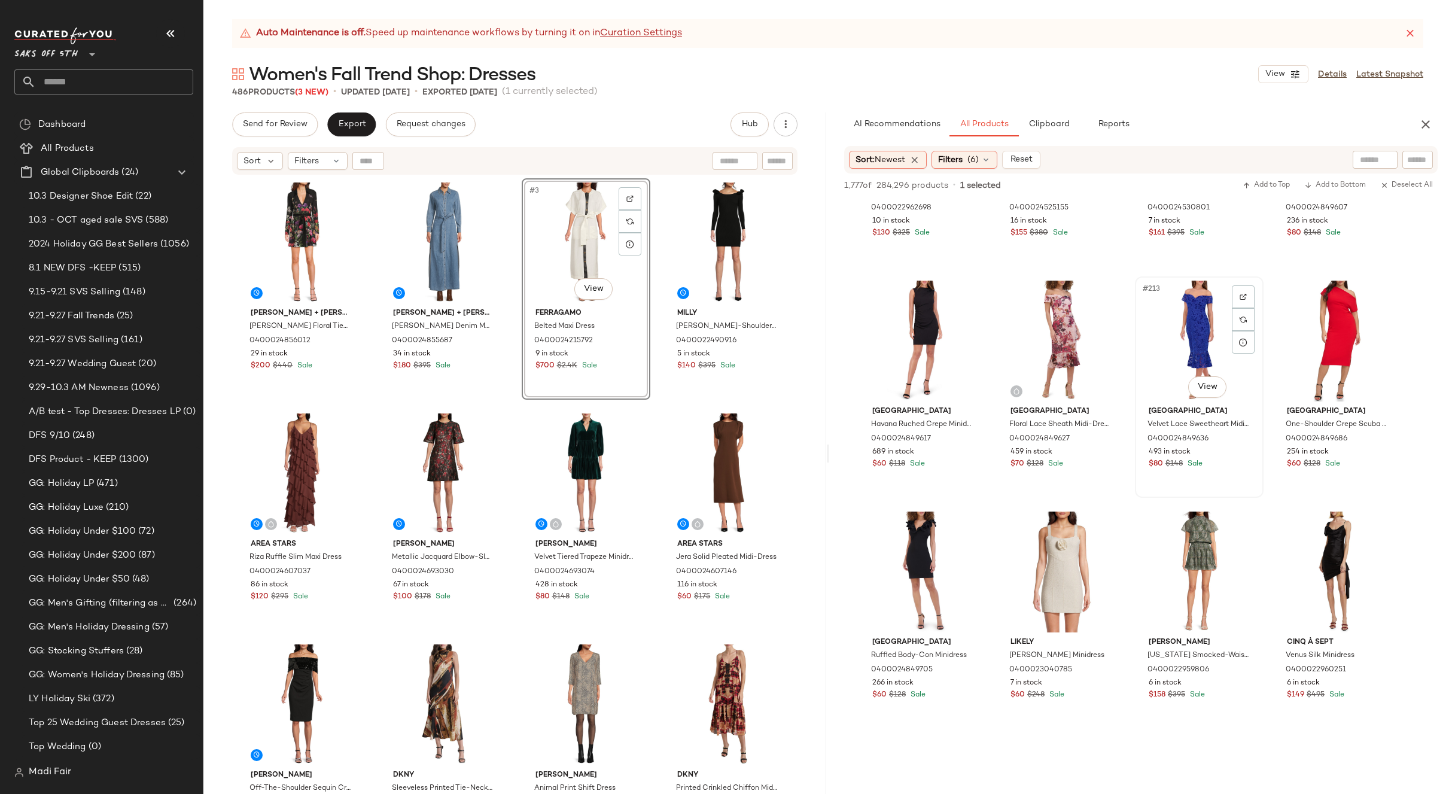
scroll to position [6942, 0]
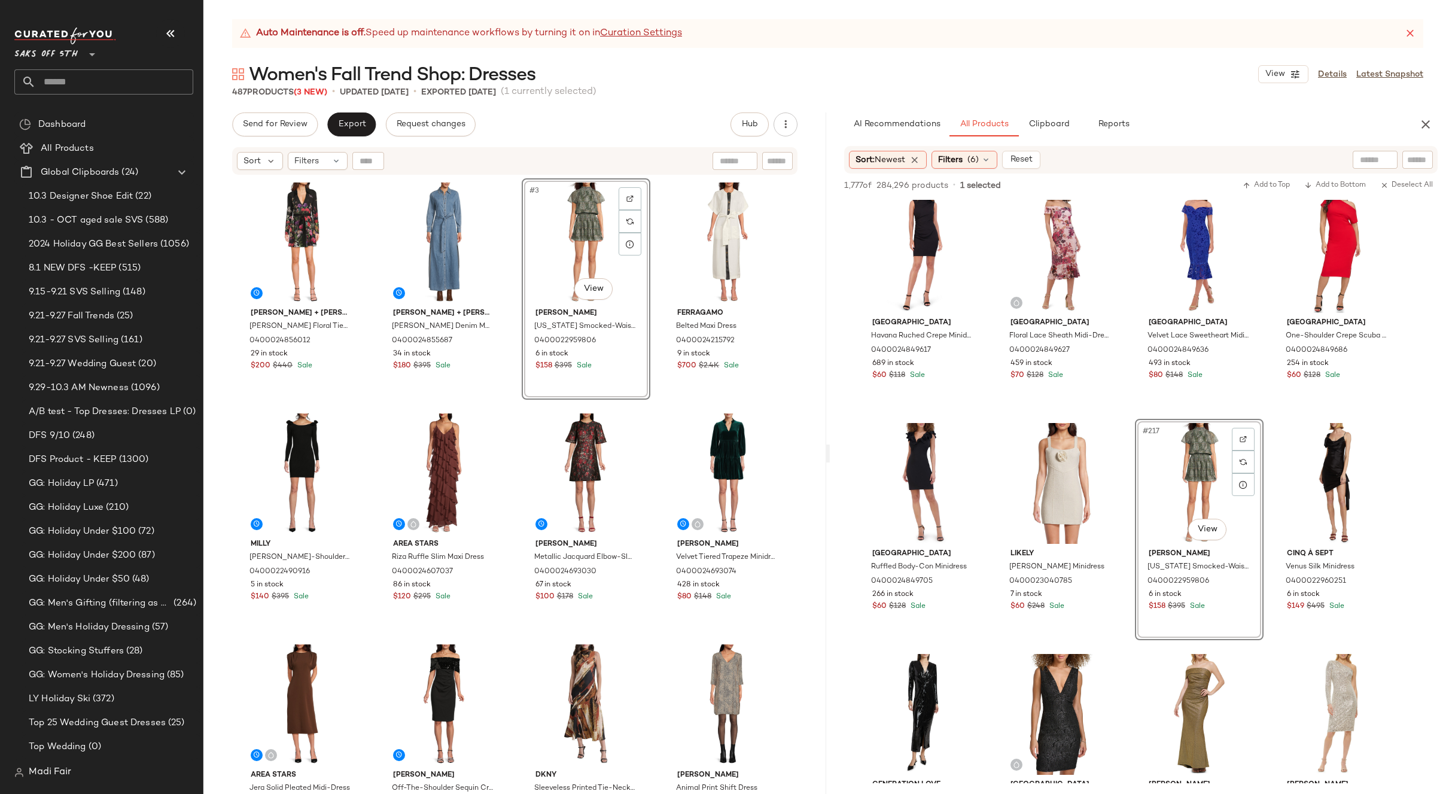
click at [634, 131] on div "Send for Review Export Request changes Hub Send for Review External Review Inte…" at bounding box center [515, 125] width 566 height 24
drag, startPoint x: 1423, startPoint y: 123, endPoint x: 1390, endPoint y: 122, distance: 32.9
click at [1424, 123] on icon "button" at bounding box center [1426, 124] width 14 height 14
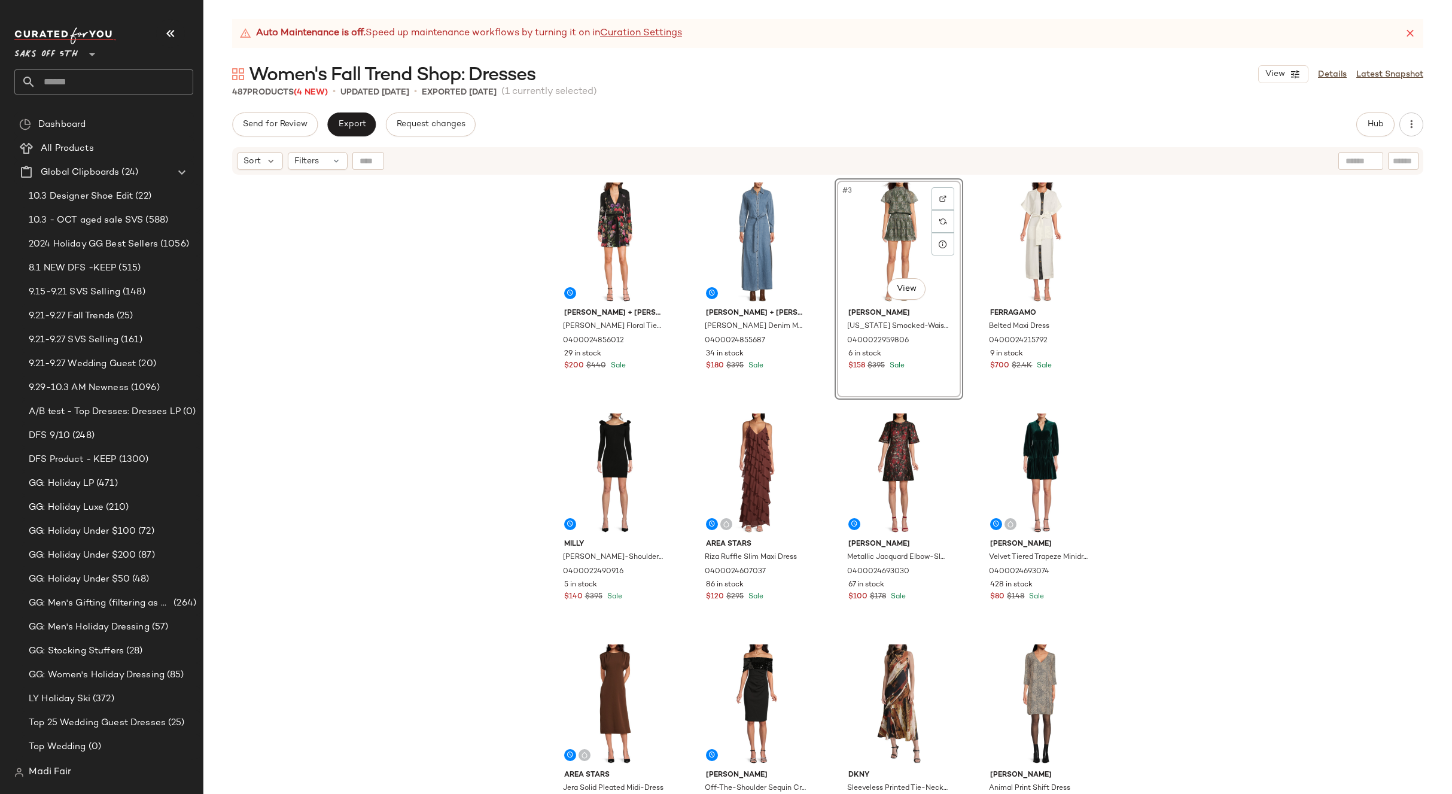
click at [344, 323] on div "[PERSON_NAME] + [PERSON_NAME] [PERSON_NAME] Floral Tie-Waist Minidress 04000248…" at bounding box center [827, 500] width 1249 height 648
click at [347, 124] on span "Export" at bounding box center [352, 125] width 28 height 10
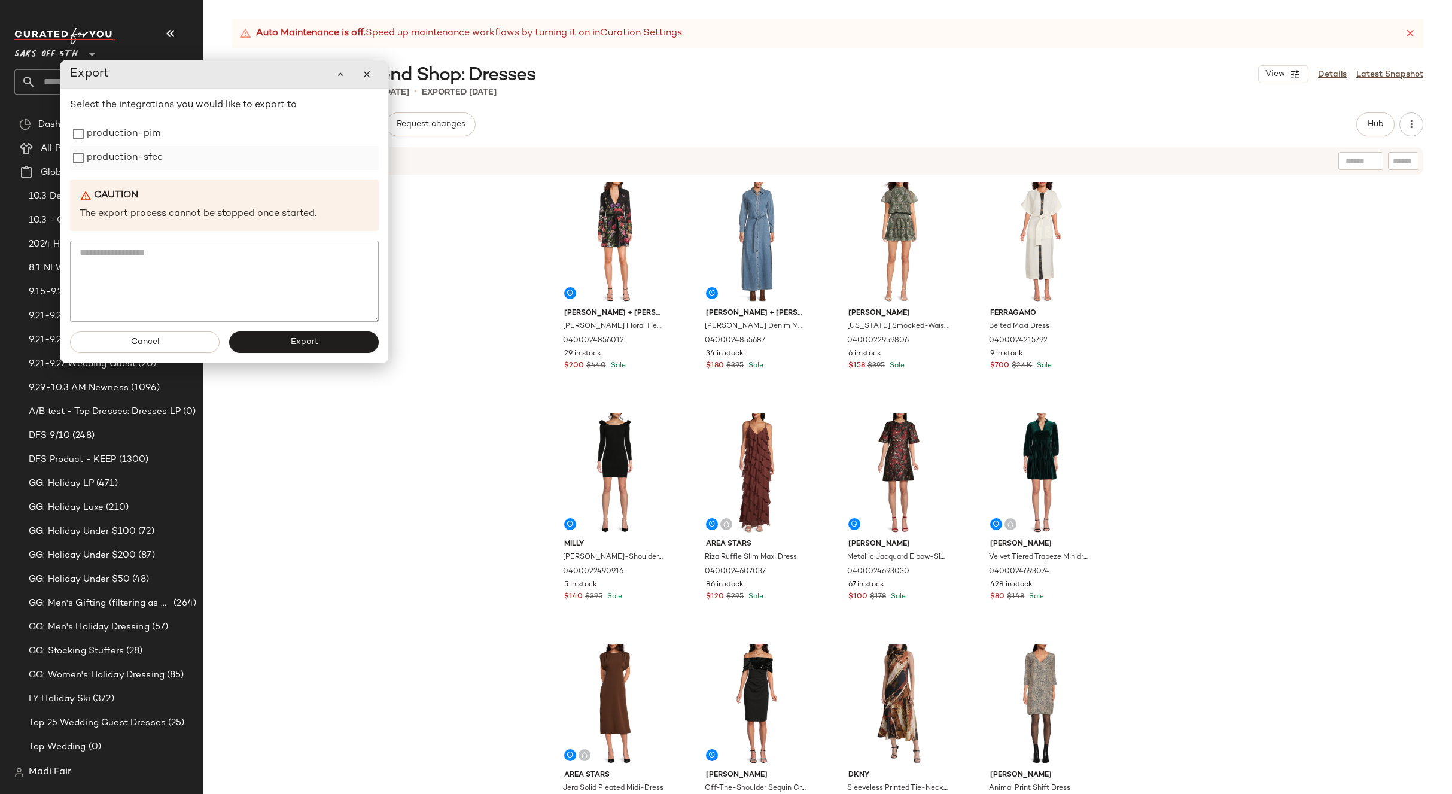
click at [150, 158] on label "production-sfcc" at bounding box center [125, 158] width 76 height 24
click at [144, 135] on label "production-pim" at bounding box center [124, 134] width 74 height 24
click at [269, 344] on button "Export" at bounding box center [304, 343] width 150 height 22
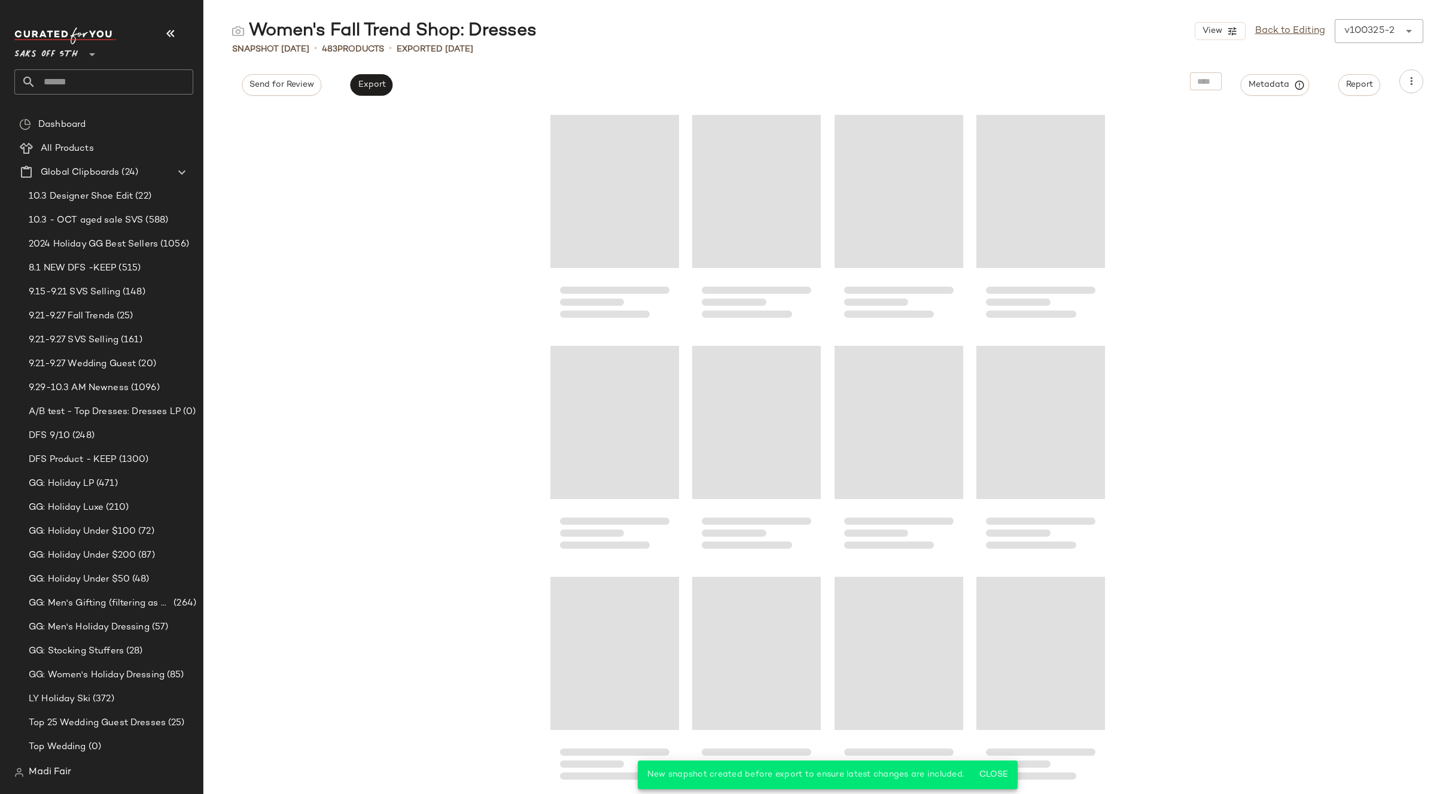
click at [46, 84] on input "text" at bounding box center [114, 81] width 157 height 25
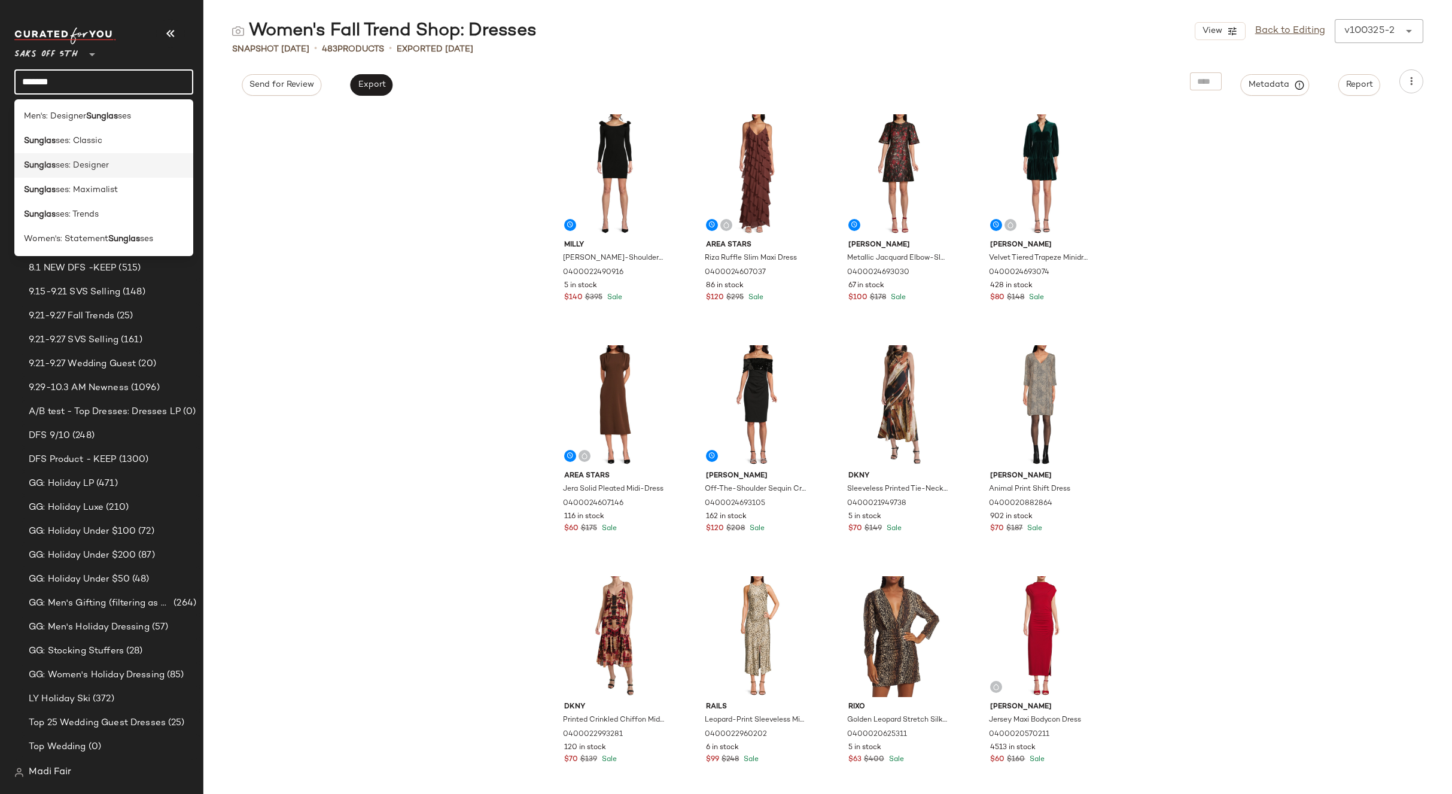
type input "*******"
click at [91, 171] on span "ses: Designer" at bounding box center [82, 165] width 53 height 13
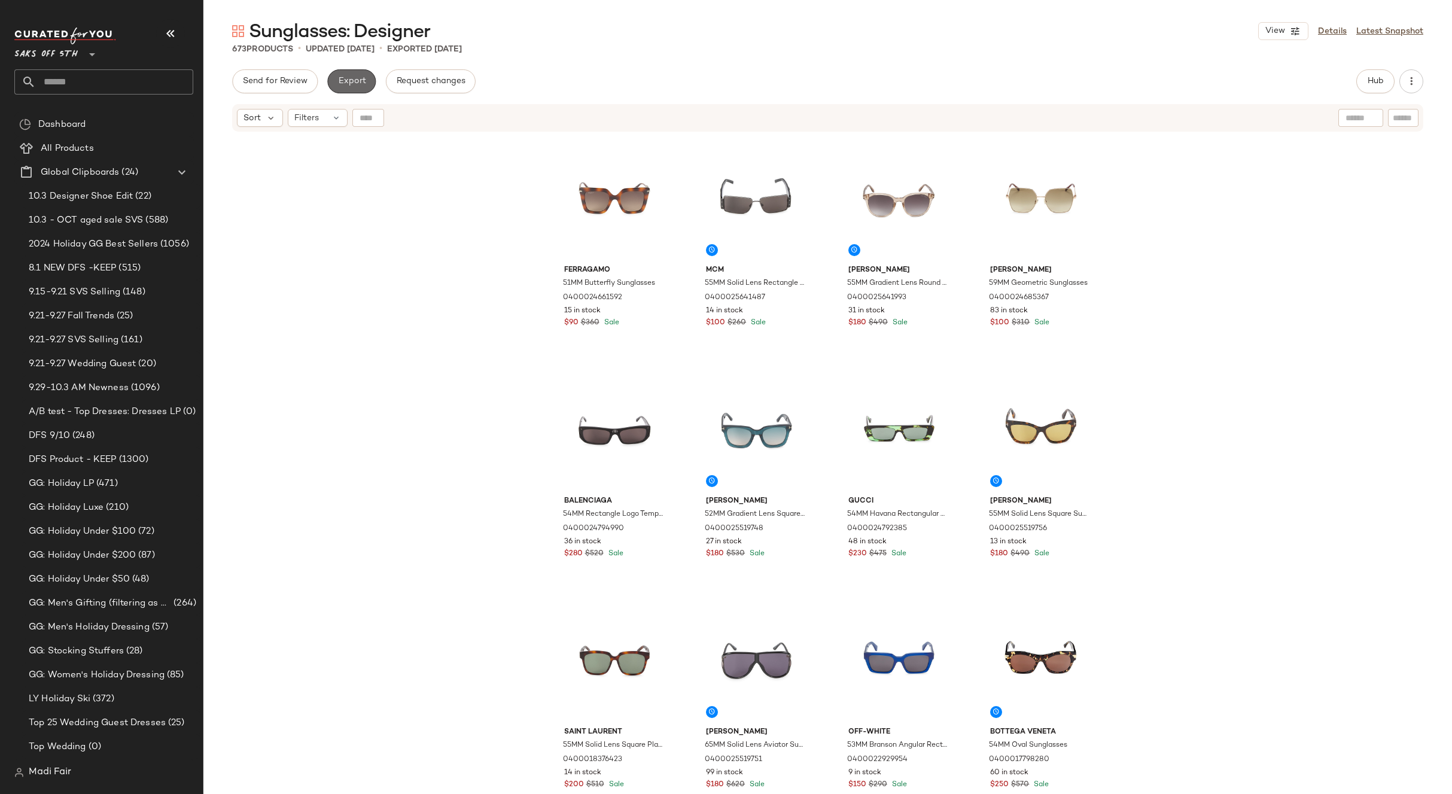
click at [350, 89] on button "Export" at bounding box center [351, 81] width 48 height 24
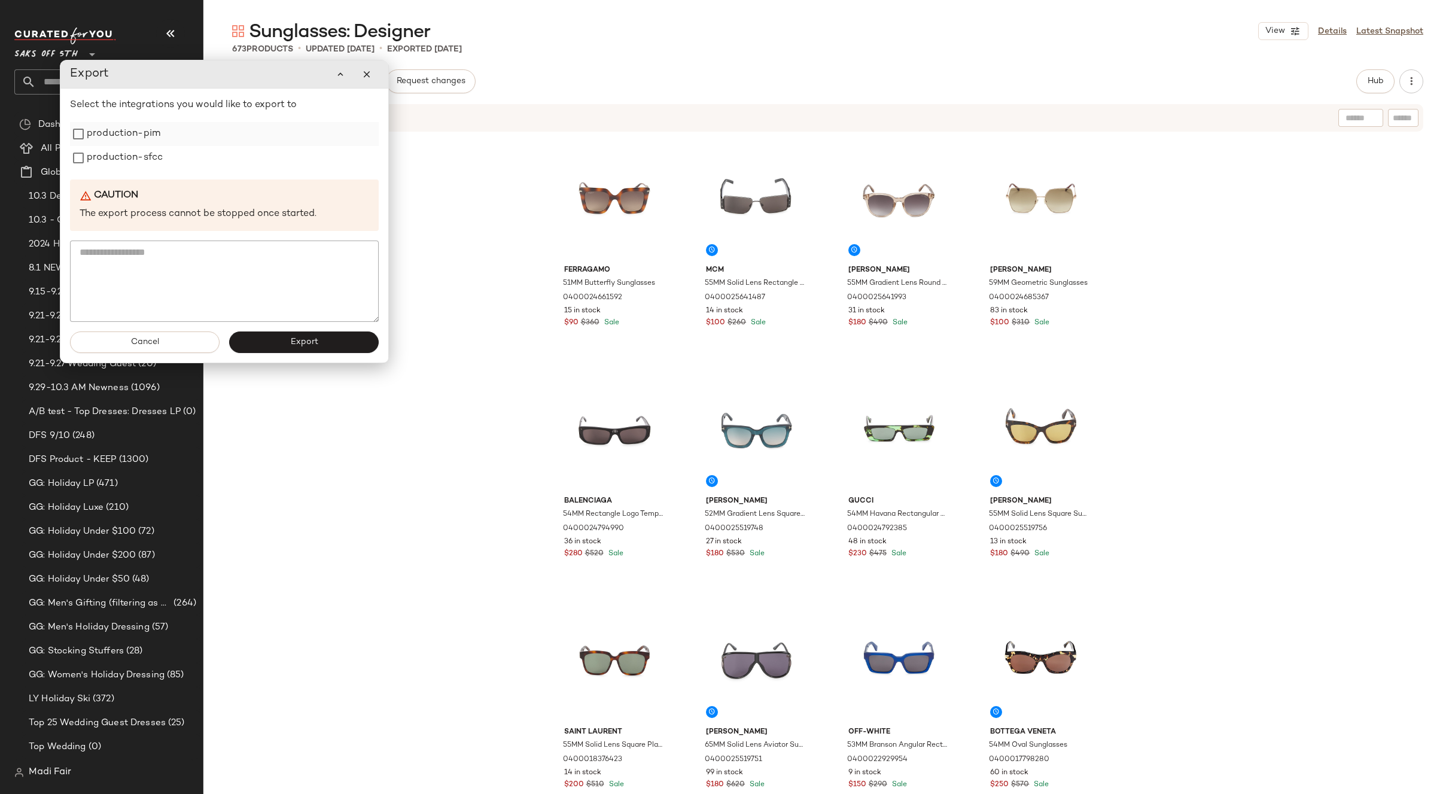
click at [147, 133] on label "production-pim" at bounding box center [124, 134] width 74 height 24
click at [145, 152] on label "production-sfcc" at bounding box center [125, 158] width 76 height 24
click at [288, 345] on button "Export" at bounding box center [304, 343] width 150 height 22
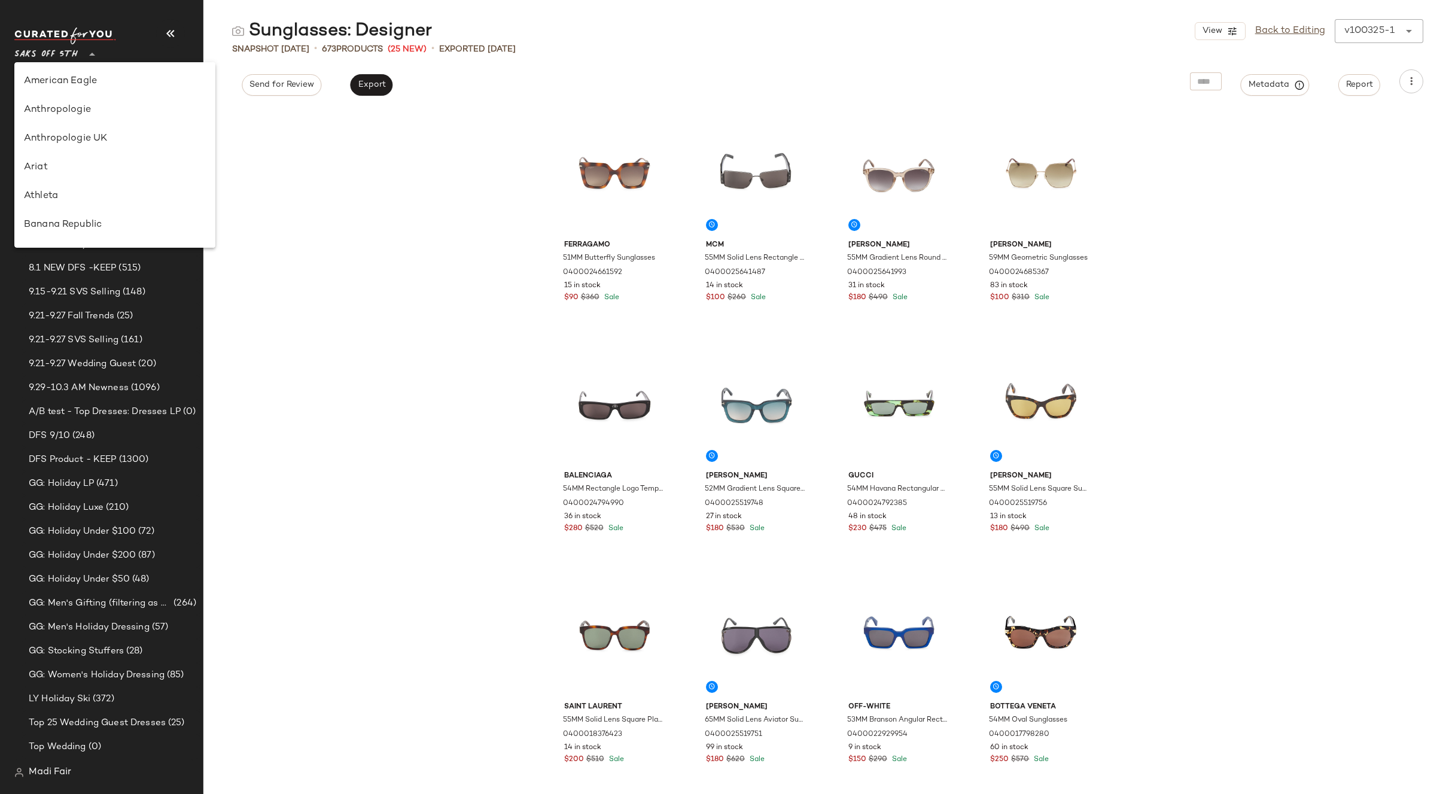
click at [75, 54] on span "Saks OFF 5TH" at bounding box center [45, 52] width 63 height 22
click at [92, 146] on div "Rent the Runway" at bounding box center [115, 149] width 182 height 14
type input "**"
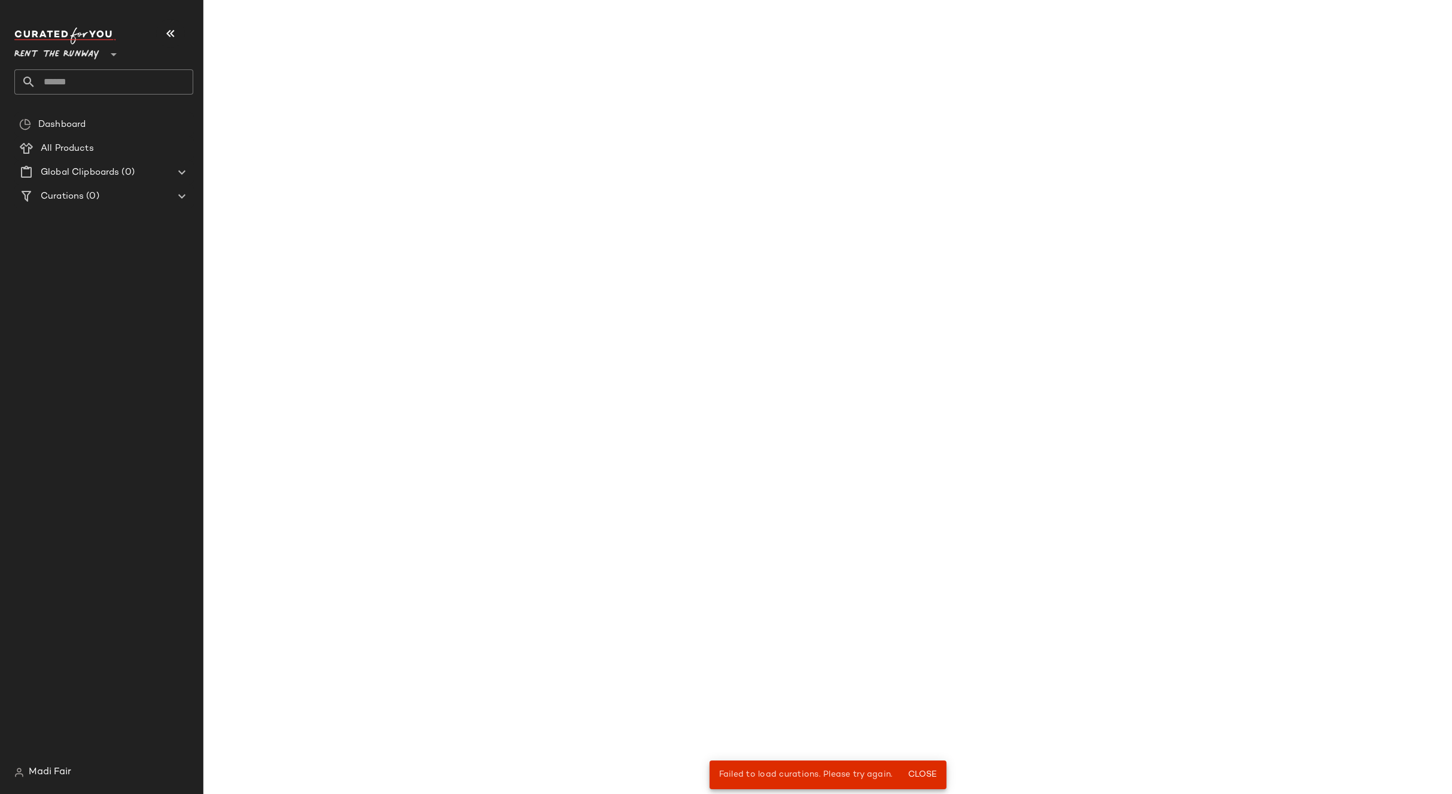
click at [86, 87] on input "text" at bounding box center [114, 81] width 157 height 25
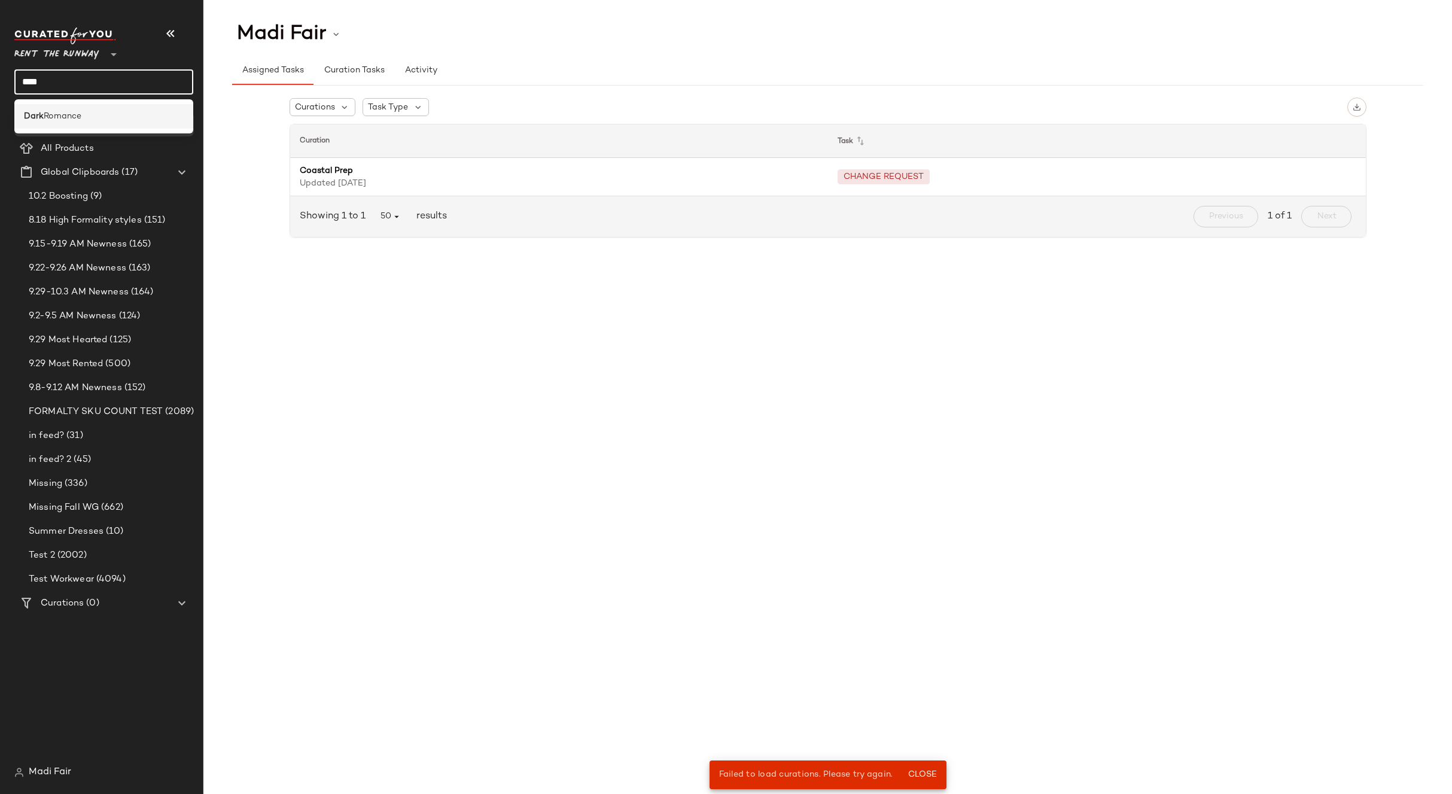
type input "****"
click at [88, 118] on div "Dark Romance" at bounding box center [104, 116] width 160 height 13
